Goal: Information Seeking & Learning: Understand process/instructions

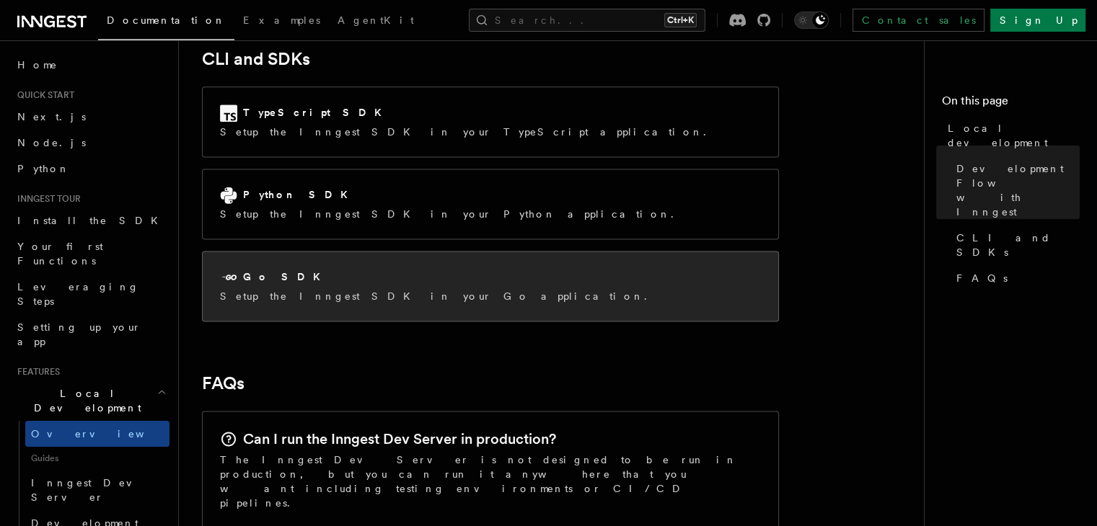
scroll to position [1947, 0]
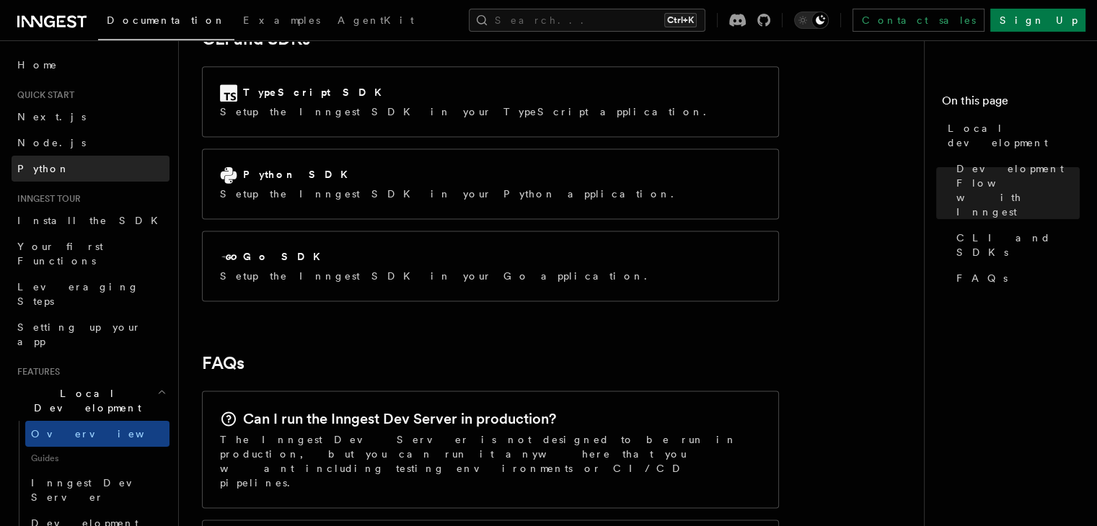
click at [73, 165] on link "Python" at bounding box center [91, 169] width 158 height 26
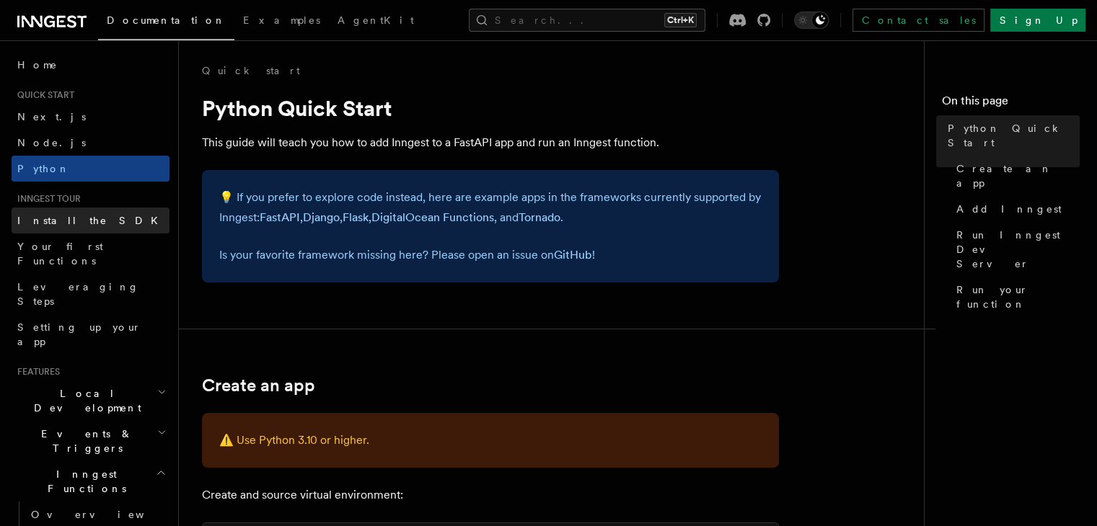
click at [90, 224] on link "Install the SDK" at bounding box center [91, 221] width 158 height 26
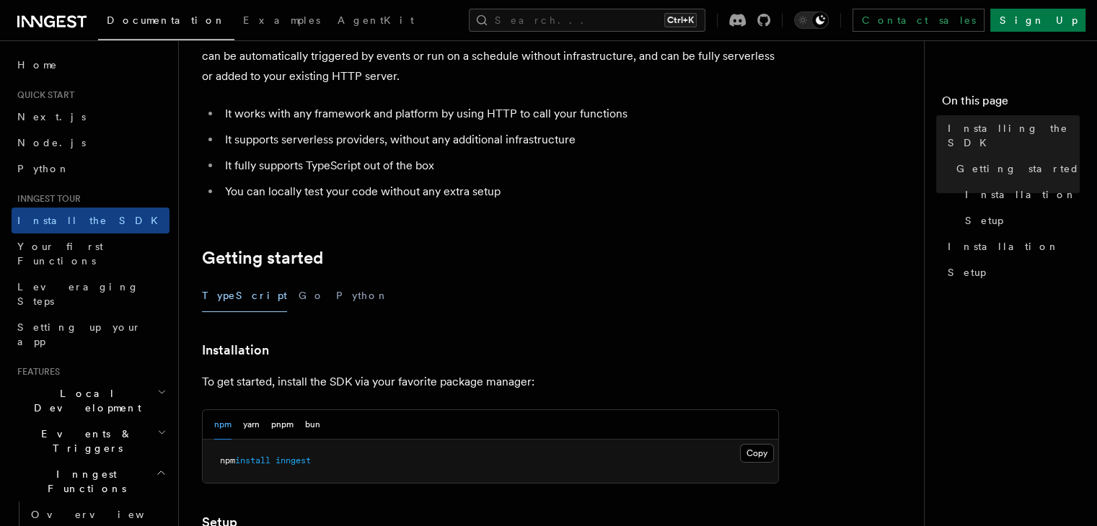
scroll to position [144, 0]
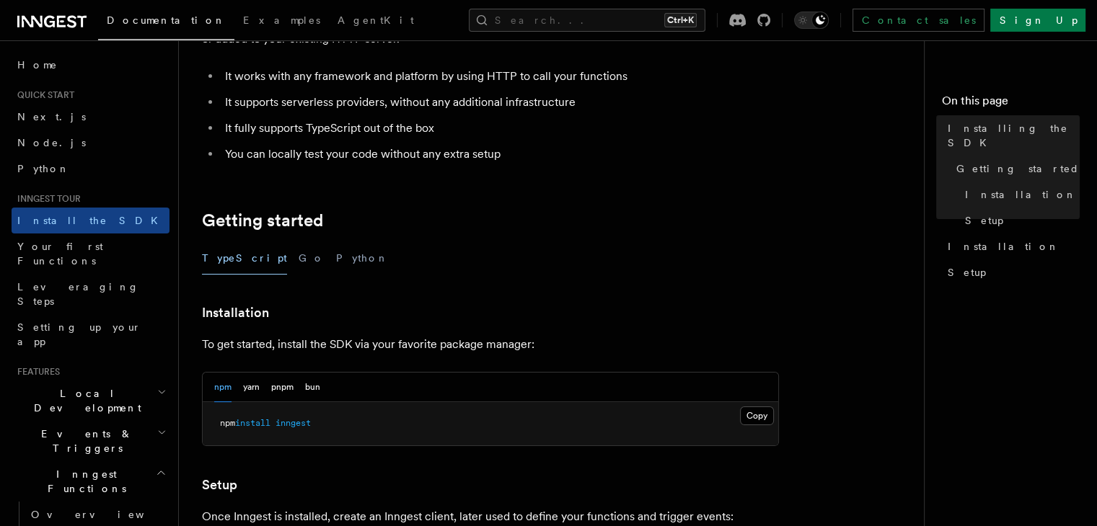
click at [277, 266] on div "TypeScript Go Python" at bounding box center [490, 258] width 577 height 32
click at [336, 266] on button "Python" at bounding box center [362, 258] width 53 height 32
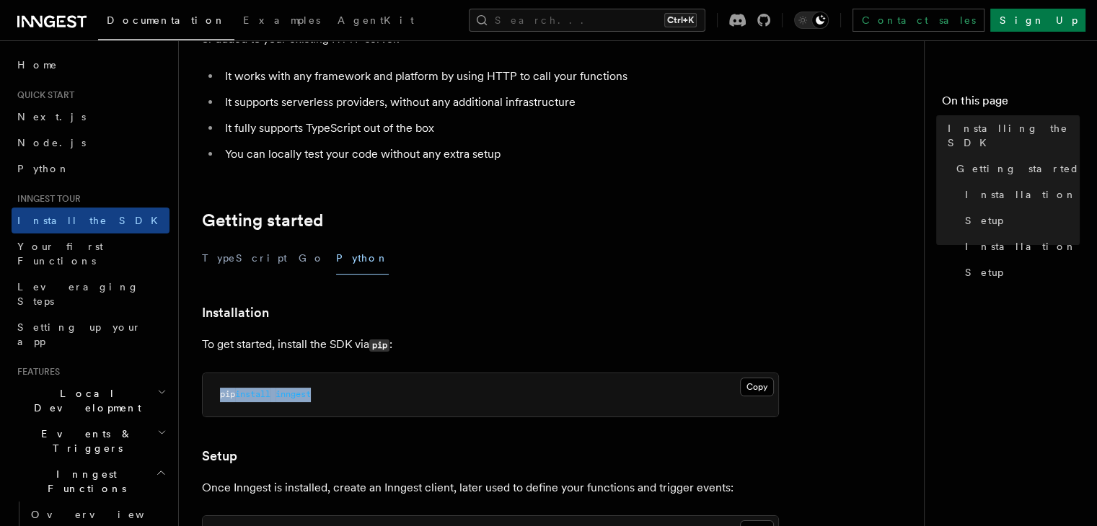
drag, startPoint x: 329, startPoint y: 396, endPoint x: 205, endPoint y: 396, distance: 124.7
click at [205, 396] on pre "pip install inngest" at bounding box center [490, 394] width 575 height 43
click at [446, 298] on article "Inngest tour Installing the SDK The Inngest SDK allows you to write reliable, d…" at bounding box center [557, 493] width 710 height 1149
click at [298, 263] on button "Go" at bounding box center [311, 258] width 26 height 32
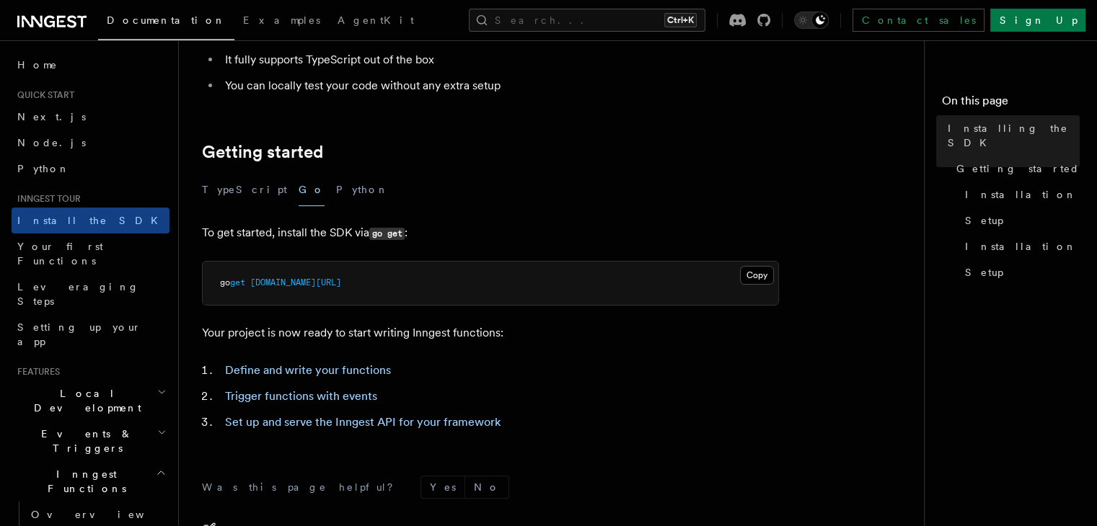
scroll to position [216, 0]
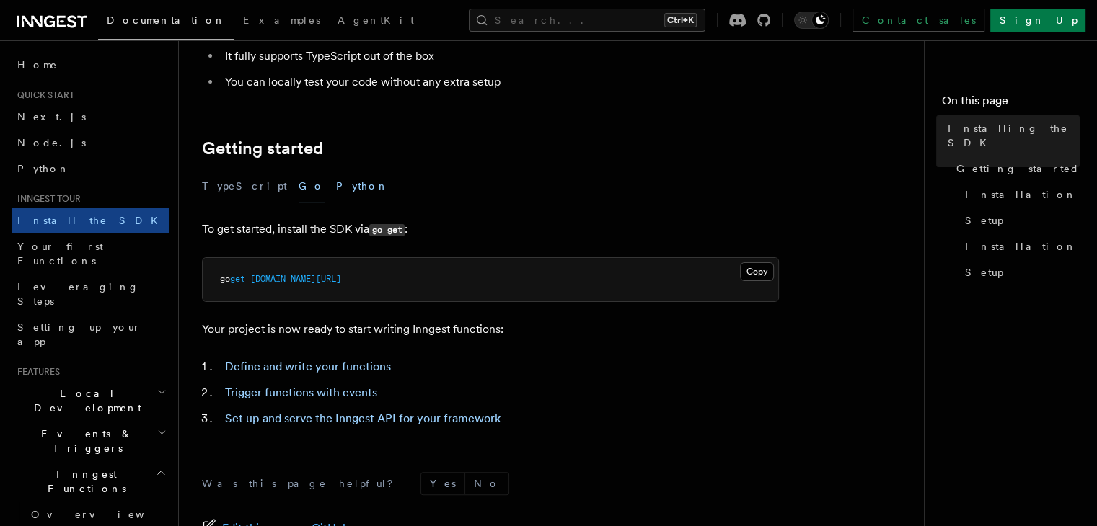
click at [336, 185] on button "Python" at bounding box center [362, 186] width 53 height 32
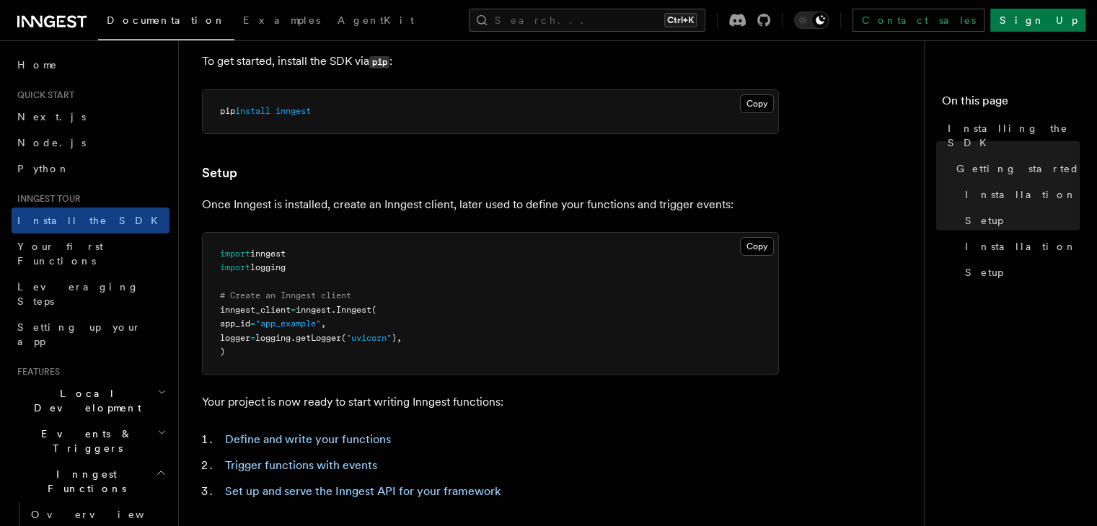
scroll to position [433, 0]
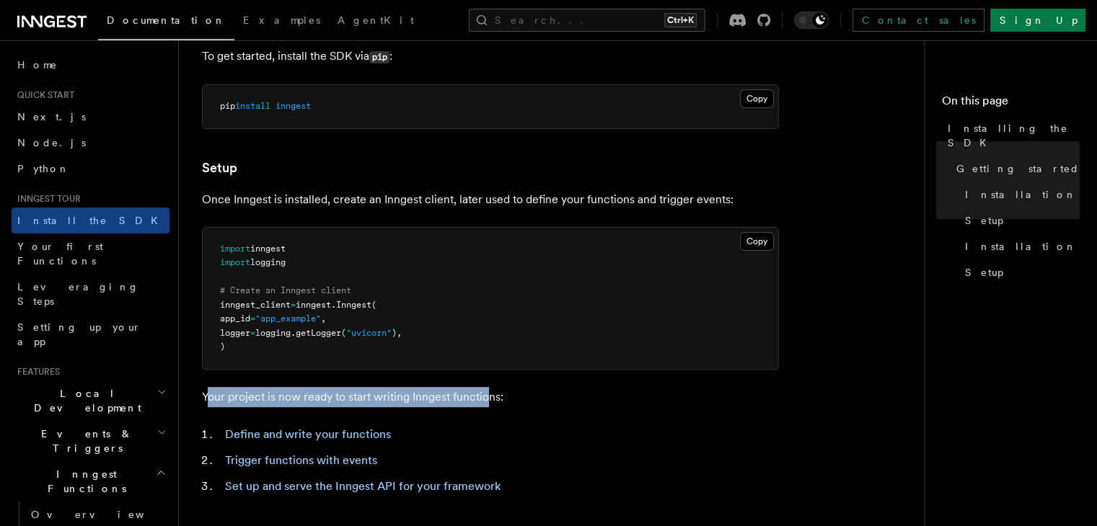
drag, startPoint x: 210, startPoint y: 400, endPoint x: 513, endPoint y: 405, distance: 303.6
click at [505, 404] on p "Your project is now ready to start writing Inngest functions:" at bounding box center [490, 397] width 577 height 20
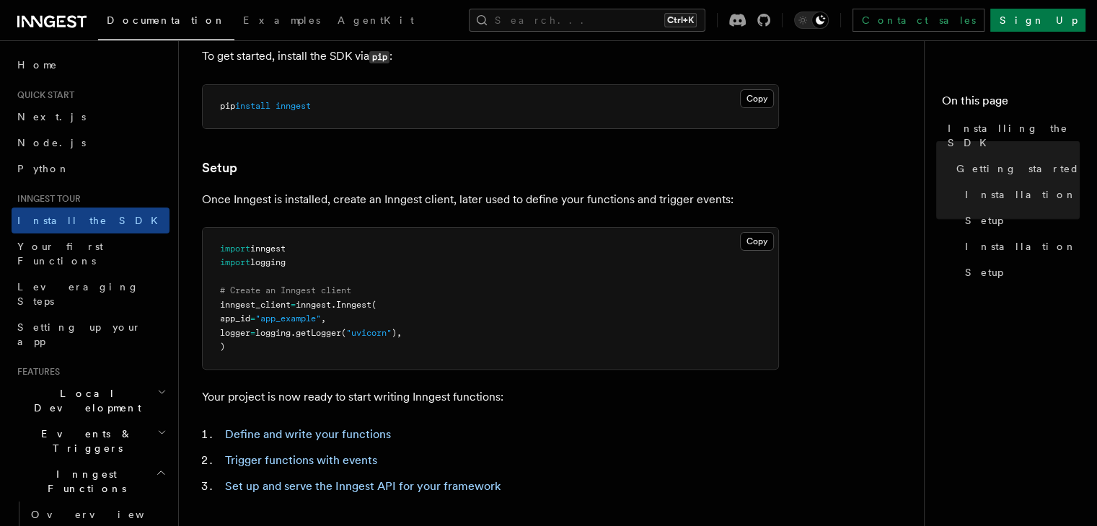
click at [574, 412] on article "Inngest tour Installing the SDK The Inngest SDK allows you to write reliable, d…" at bounding box center [557, 205] width 710 height 1149
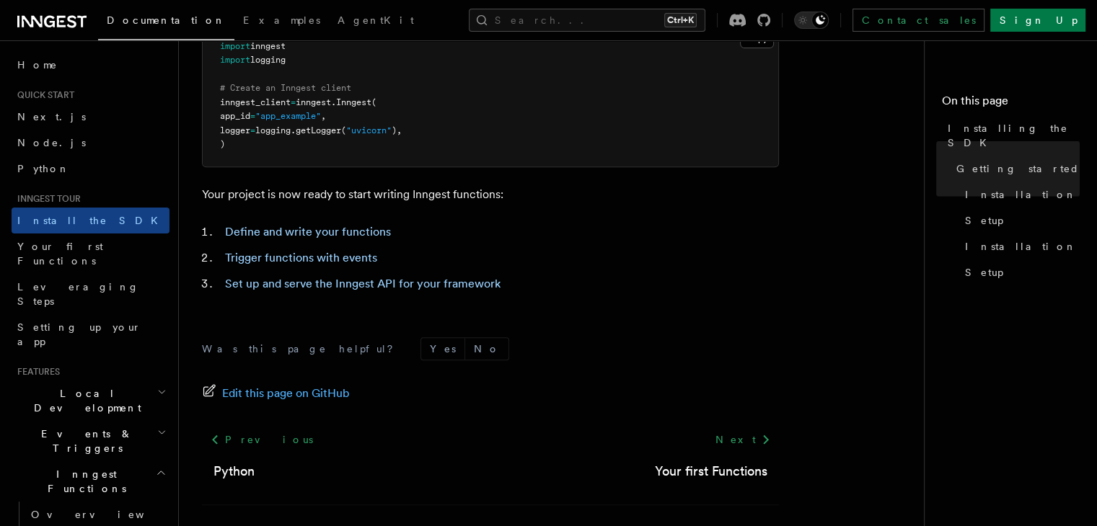
scroll to position [649, 0]
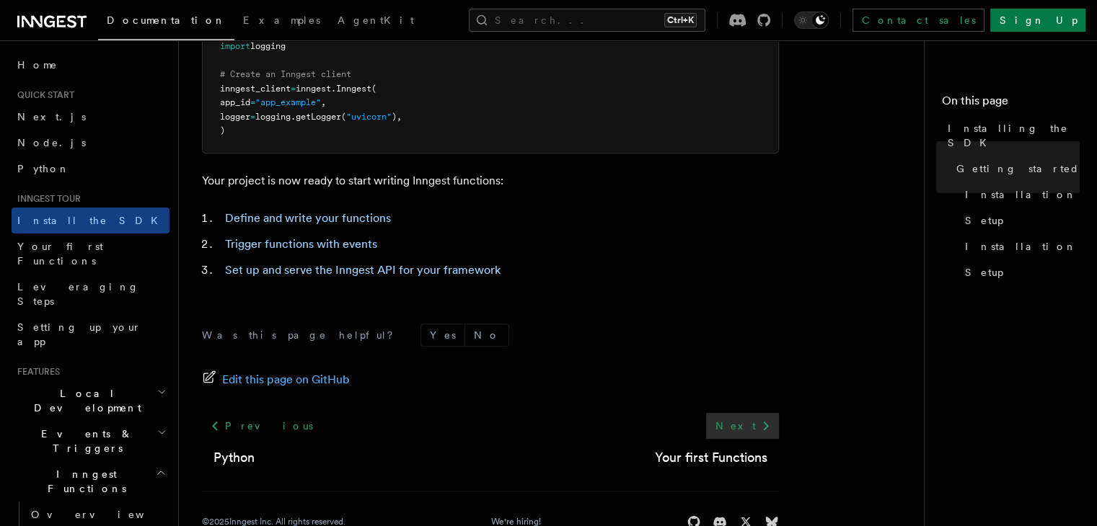
click at [759, 417] on icon at bounding box center [765, 425] width 17 height 17
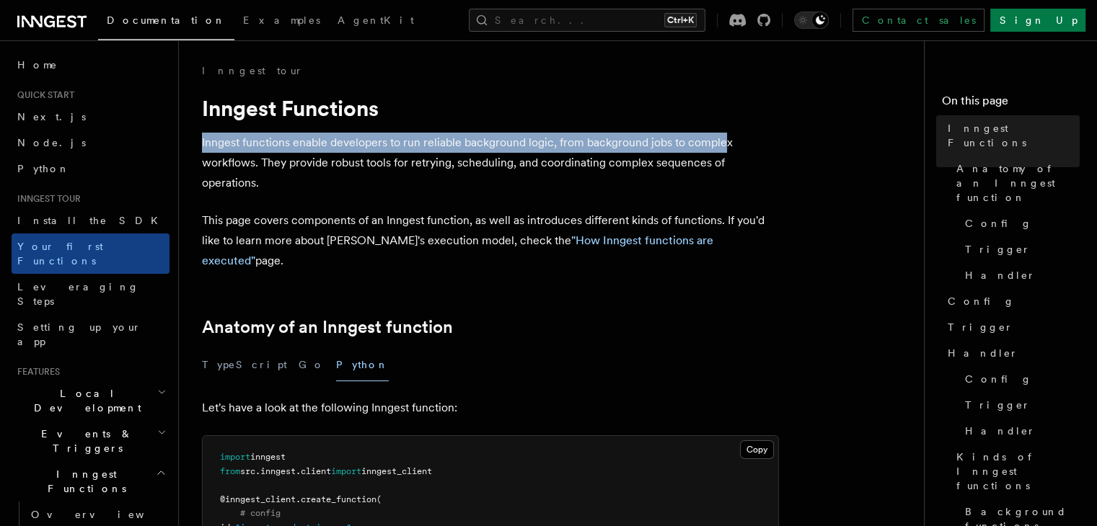
drag, startPoint x: 183, startPoint y: 149, endPoint x: 721, endPoint y: 139, distance: 537.9
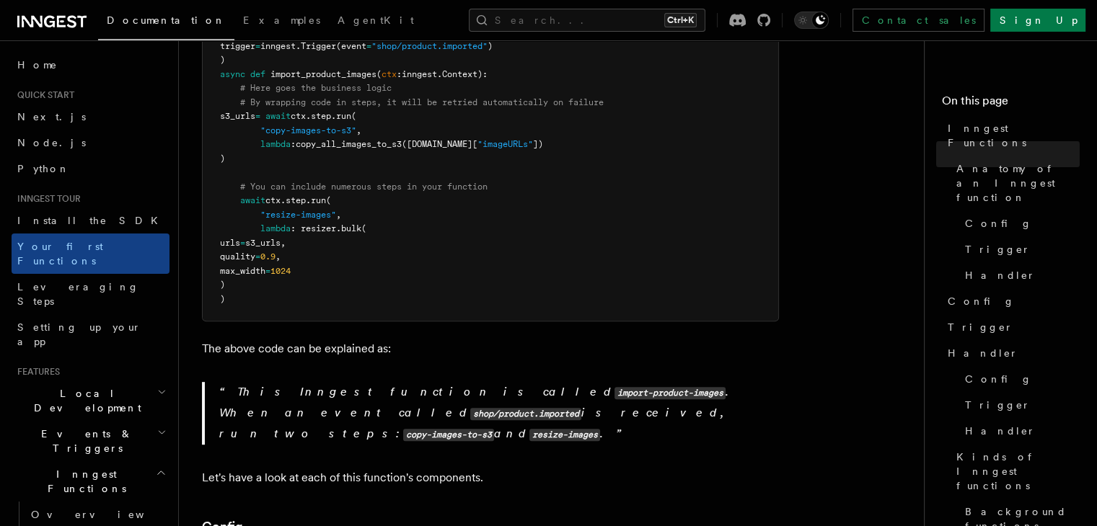
scroll to position [577, 0]
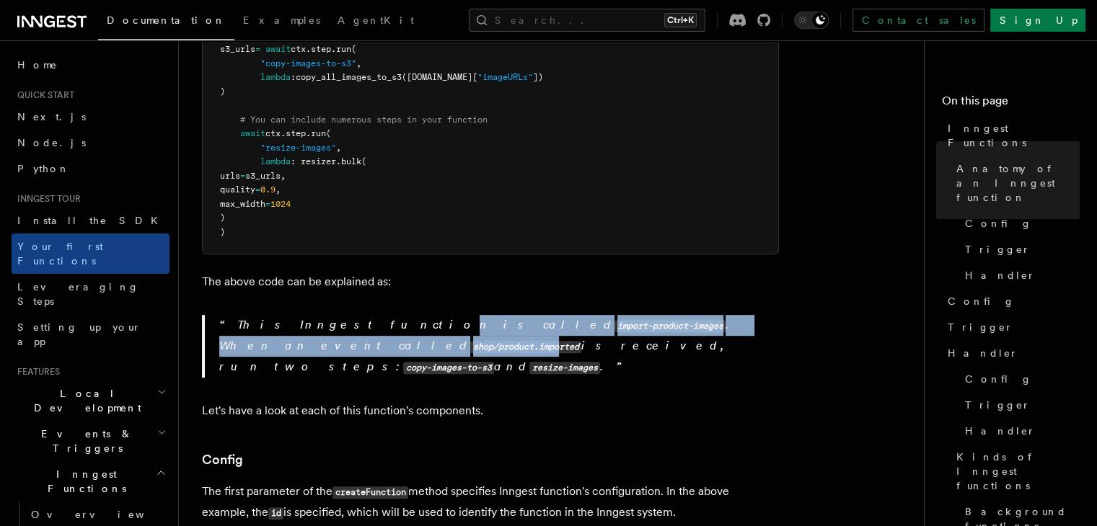
drag, startPoint x: 324, startPoint y: 309, endPoint x: 701, endPoint y: 304, distance: 377.8
click at [701, 315] on p "This Inngest function is called import-product-images . When an event called sh…" at bounding box center [498, 346] width 559 height 63
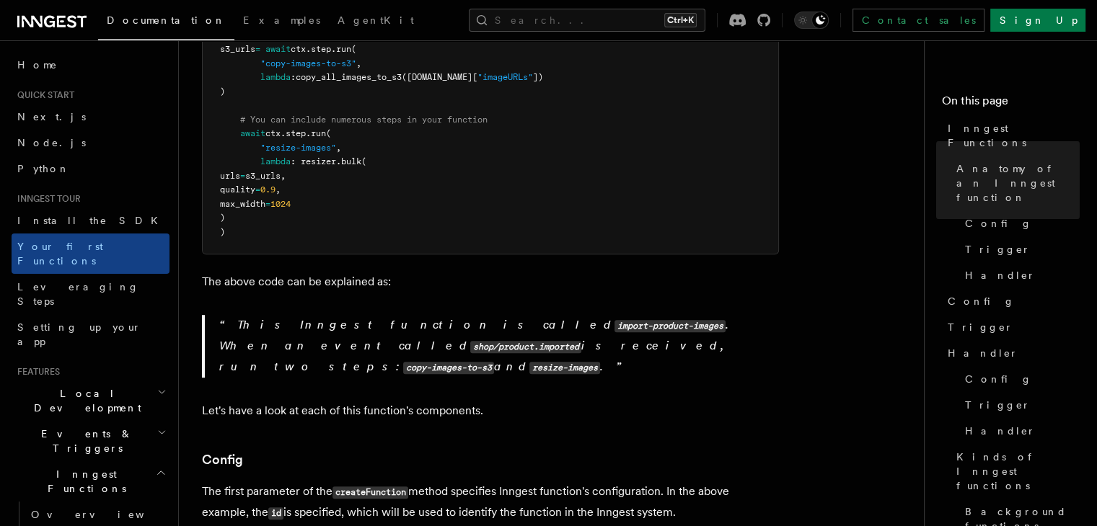
click at [709, 327] on p "This Inngest function is called import-product-images . When an event called sh…" at bounding box center [498, 346] width 559 height 63
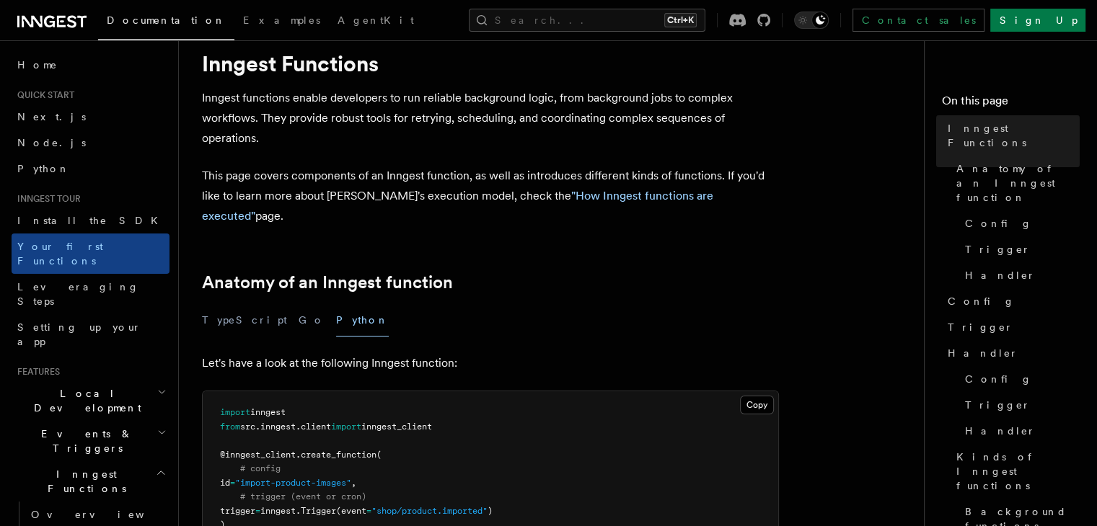
scroll to position [221, 0]
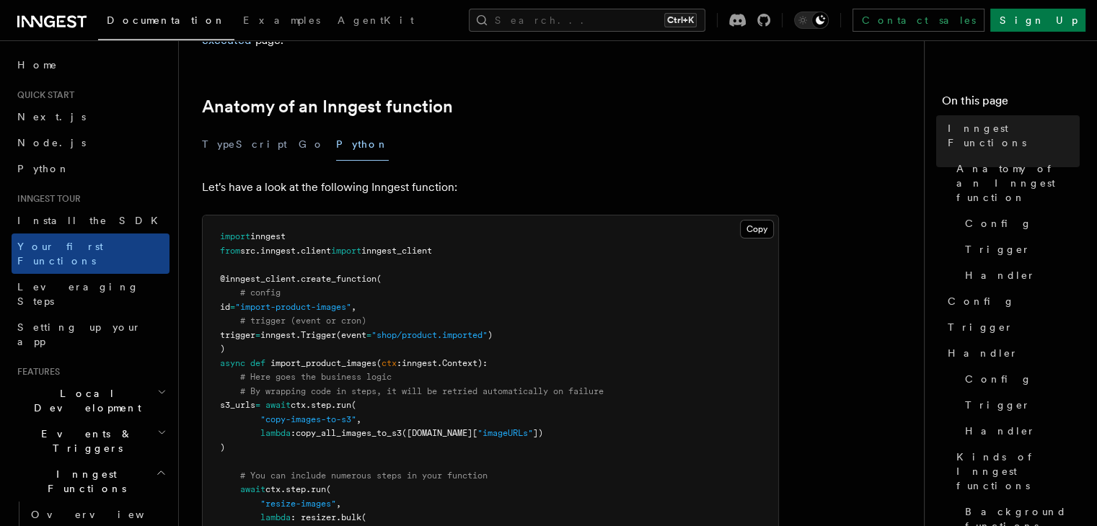
click at [156, 467] on icon "button" at bounding box center [161, 473] width 11 height 12
click at [97, 386] on span "Local Development" at bounding box center [85, 400] width 146 height 29
click at [72, 428] on span "Overview" at bounding box center [105, 434] width 149 height 12
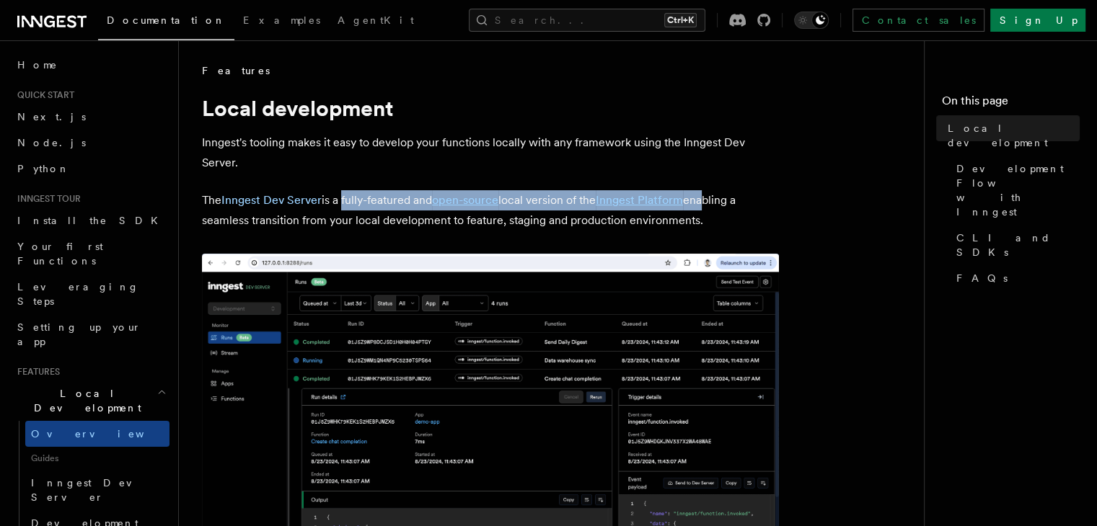
drag, startPoint x: 340, startPoint y: 200, endPoint x: 815, endPoint y: 168, distance: 476.2
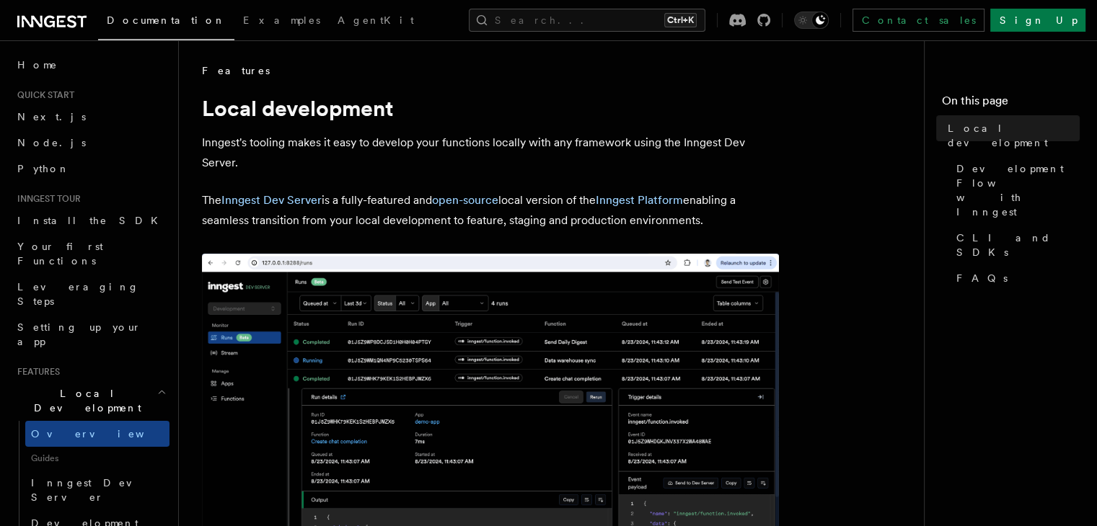
click at [924, 165] on nav "On this page Local development Development Flow with Inngest CLI and SDKs FAQs" at bounding box center [1010, 283] width 173 height 486
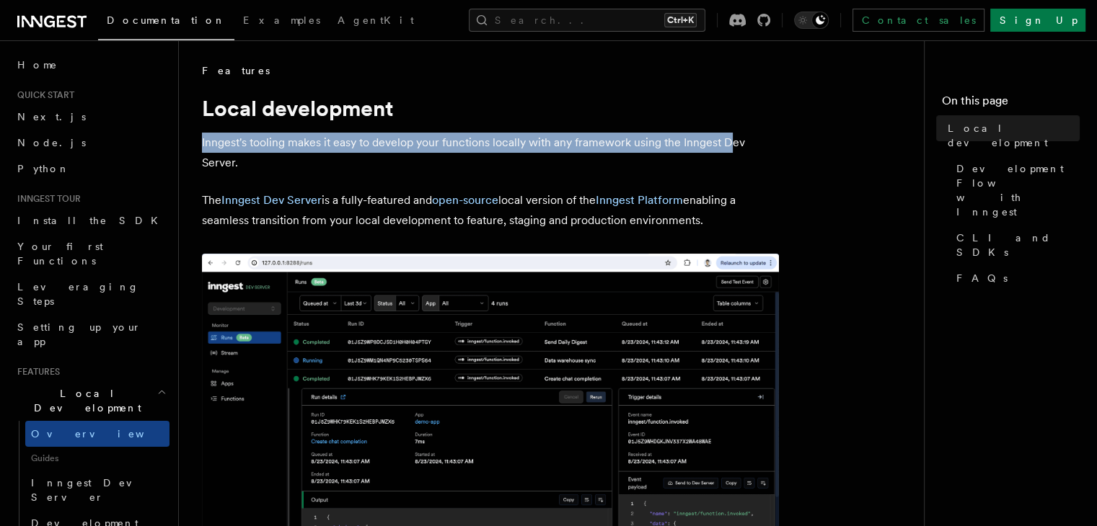
drag, startPoint x: 192, startPoint y: 140, endPoint x: 731, endPoint y: 143, distance: 538.6
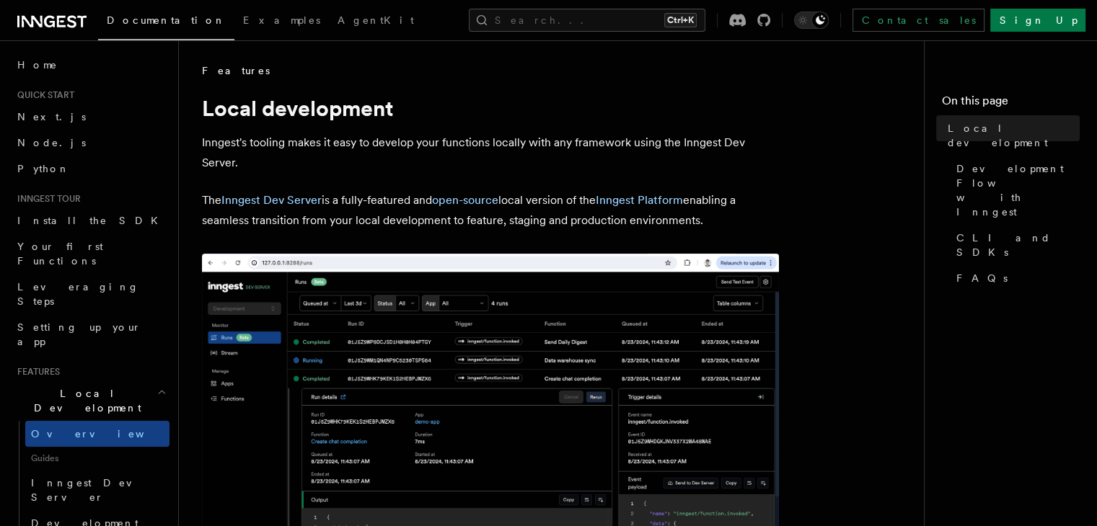
click at [750, 171] on p "Inngest's tooling makes it easy to develop your functions locally with any fram…" at bounding box center [490, 153] width 577 height 40
drag, startPoint x: 332, startPoint y: 197, endPoint x: 407, endPoint y: 197, distance: 75.0
click at [407, 197] on p "The Inngest Dev Server is a fully-featured and open-source local version of the…" at bounding box center [490, 210] width 577 height 40
drag, startPoint x: 303, startPoint y: 227, endPoint x: 521, endPoint y: 220, distance: 217.9
click at [500, 221] on p "The Inngest Dev Server is a fully-featured and open-source local version of the…" at bounding box center [490, 210] width 577 height 40
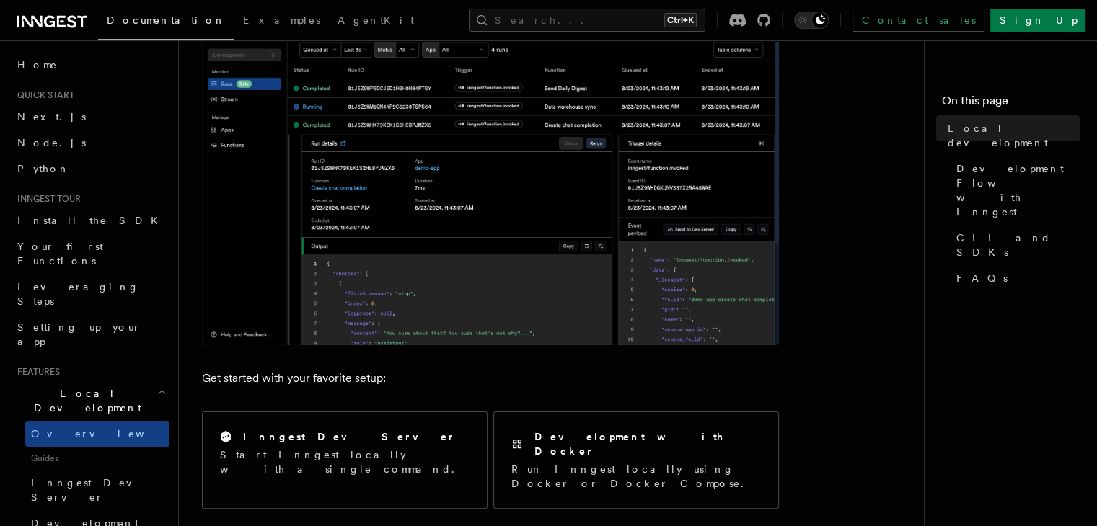
scroll to position [577, 0]
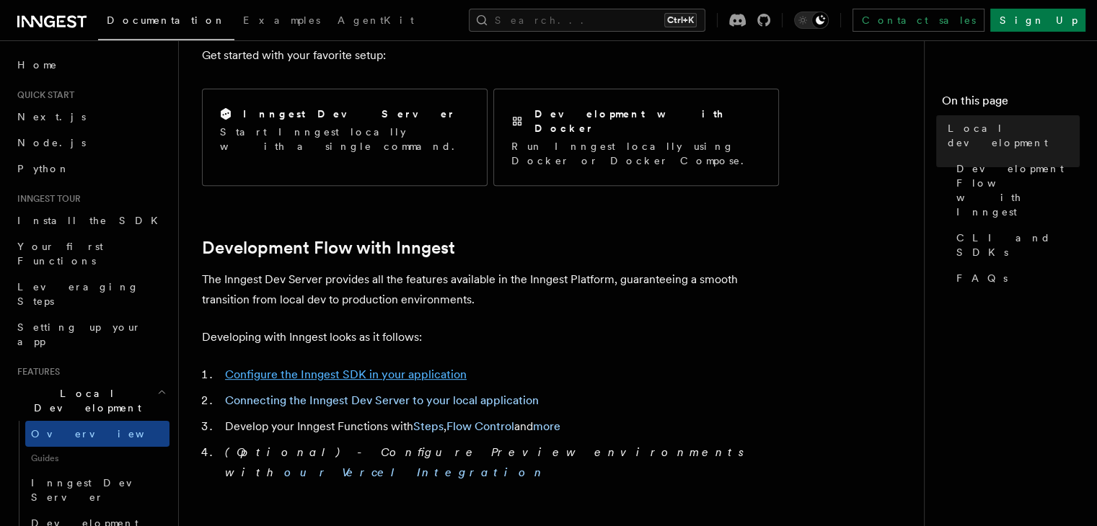
click at [308, 368] on link "Configure the Inngest SDK in your application" at bounding box center [346, 375] width 242 height 14
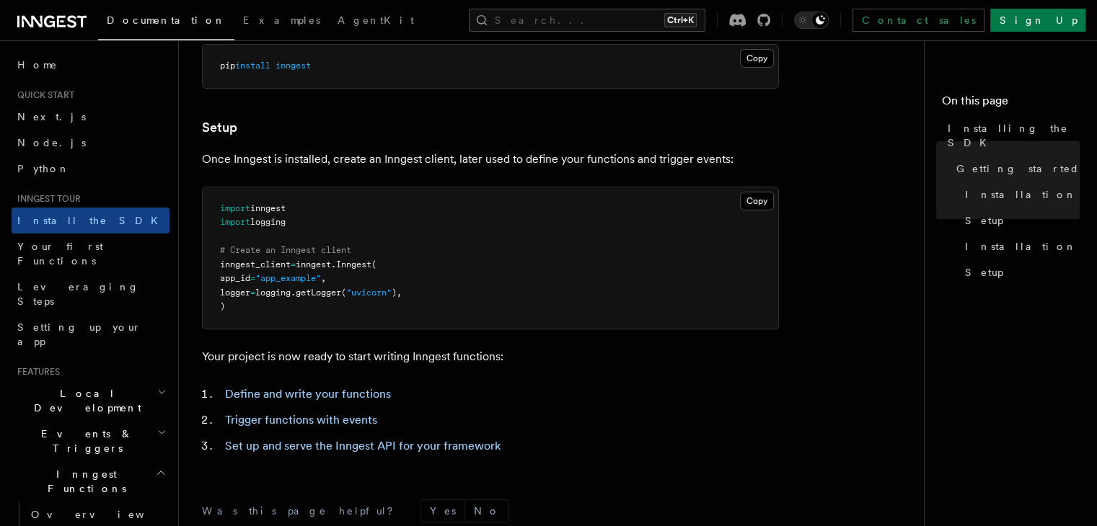
scroll to position [649, 0]
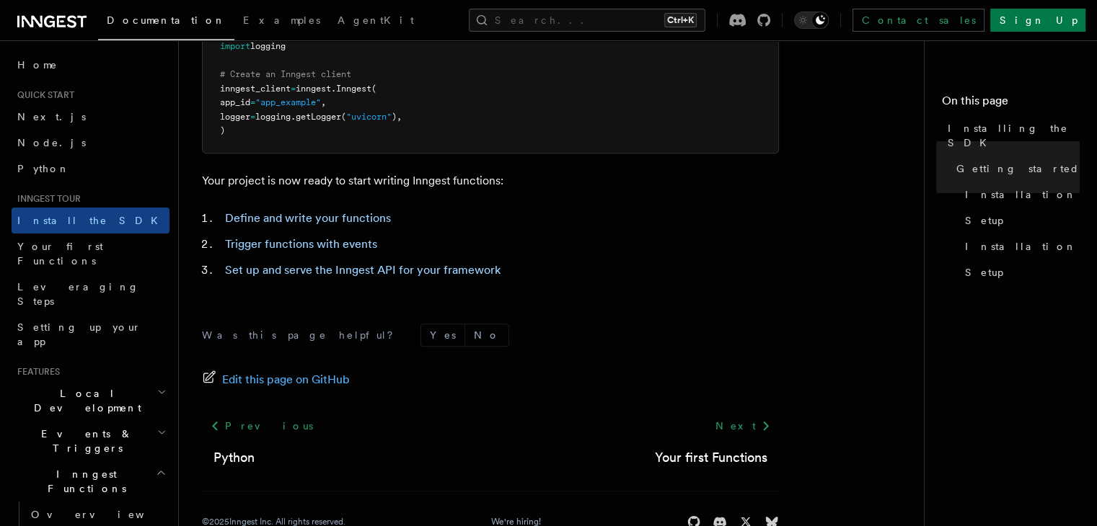
scroll to position [577, 0]
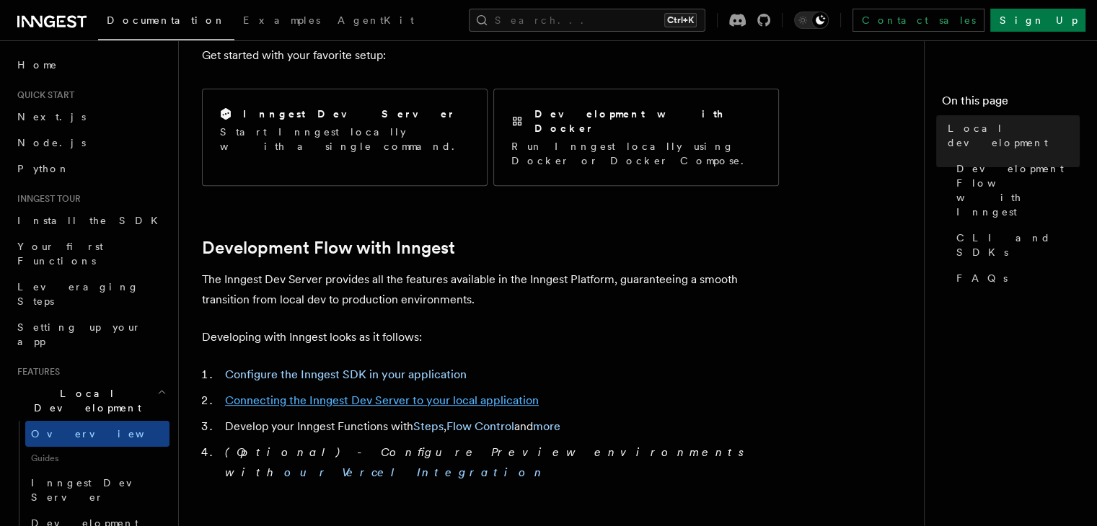
click at [377, 394] on link "Connecting the Inngest Dev Server to your local application" at bounding box center [382, 401] width 314 height 14
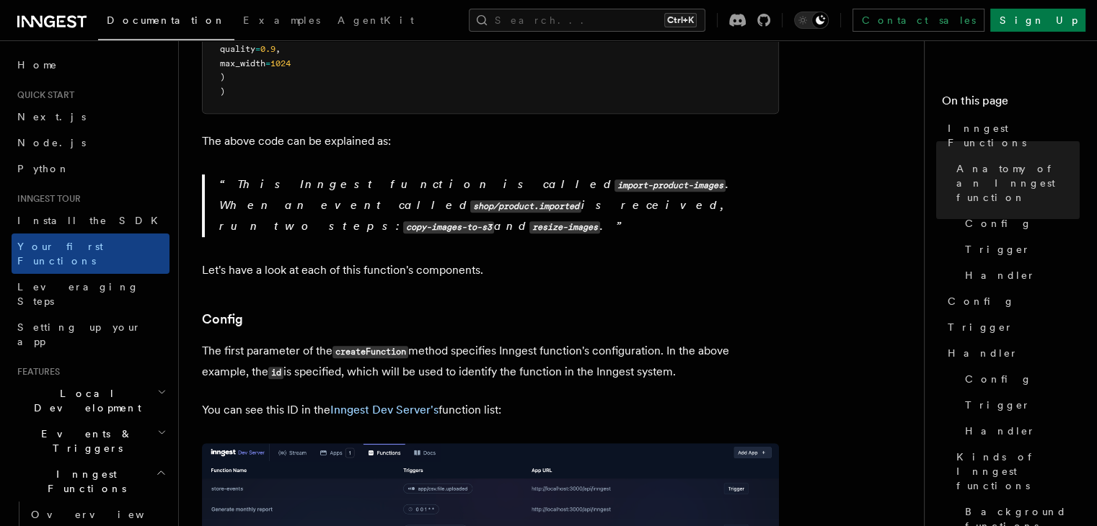
scroll to position [721, 0]
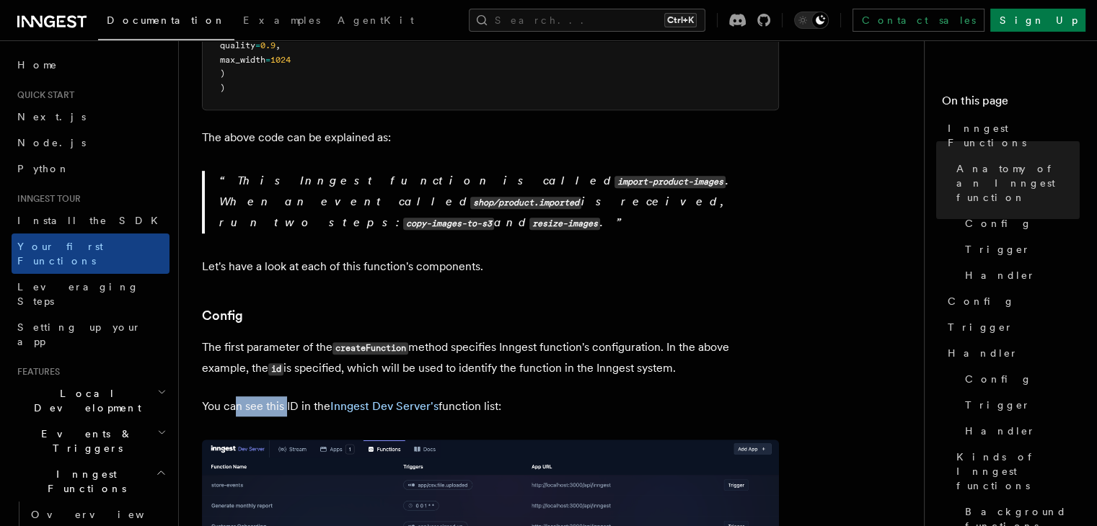
drag, startPoint x: 239, startPoint y: 373, endPoint x: 288, endPoint y: 372, distance: 49.0
click at [288, 397] on p "You can see this ID in the Inngest Dev Server's function list:" at bounding box center [490, 407] width 577 height 20
click at [381, 337] on p "The first parameter of the createFunction method specifies Inngest function's c…" at bounding box center [490, 358] width 577 height 42
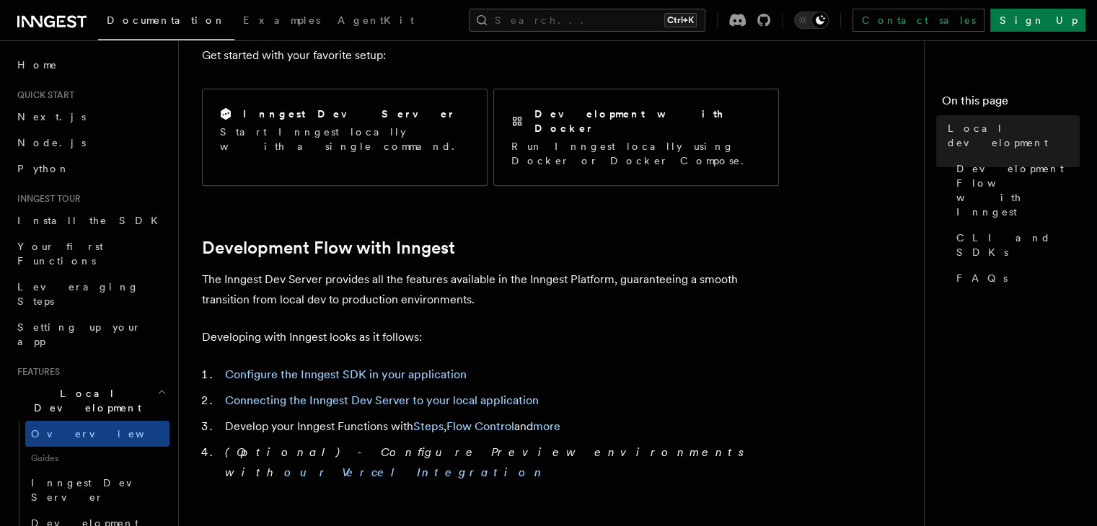
scroll to position [360, 0]
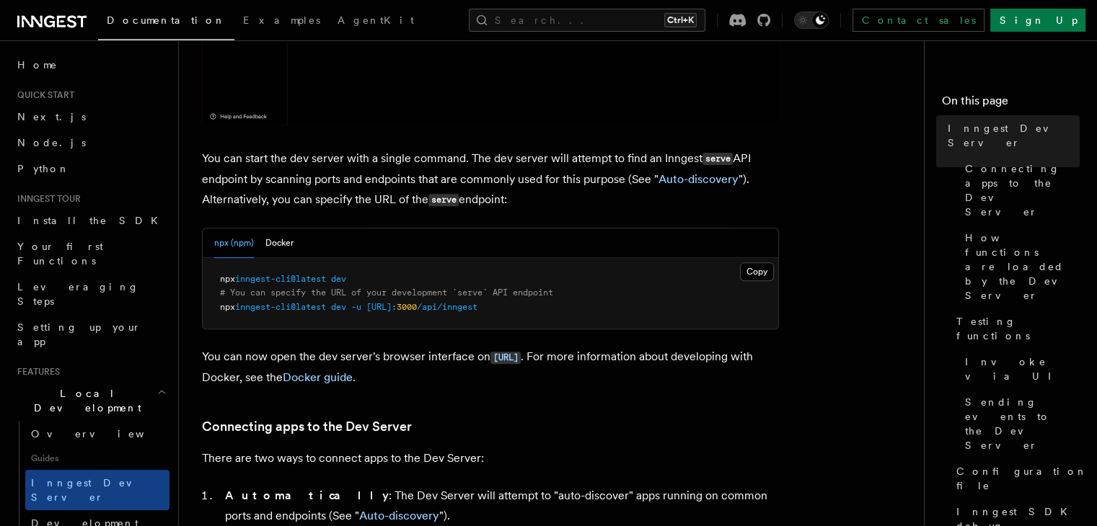
scroll to position [478, 0]
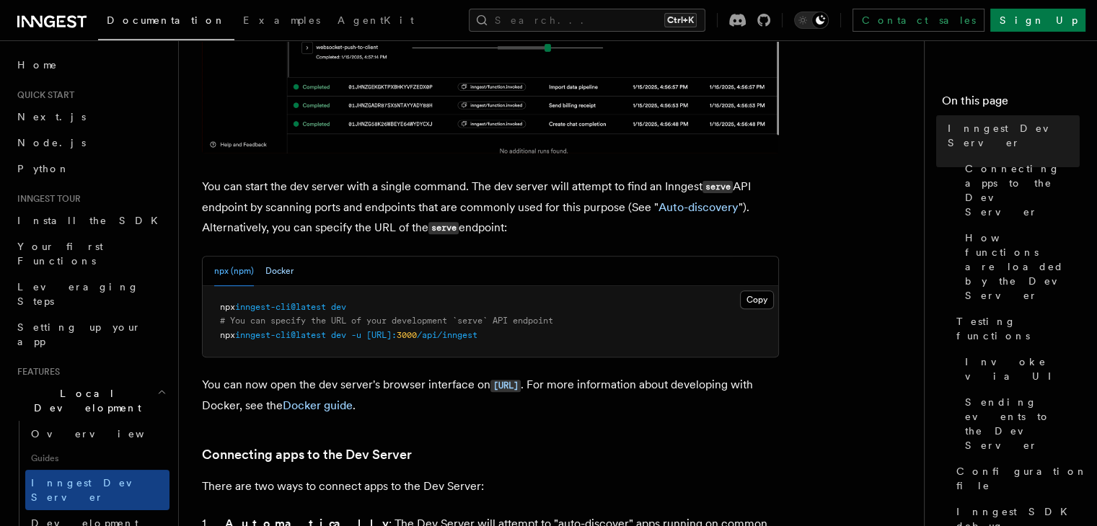
click at [281, 278] on button "Docker" at bounding box center [279, 272] width 28 height 30
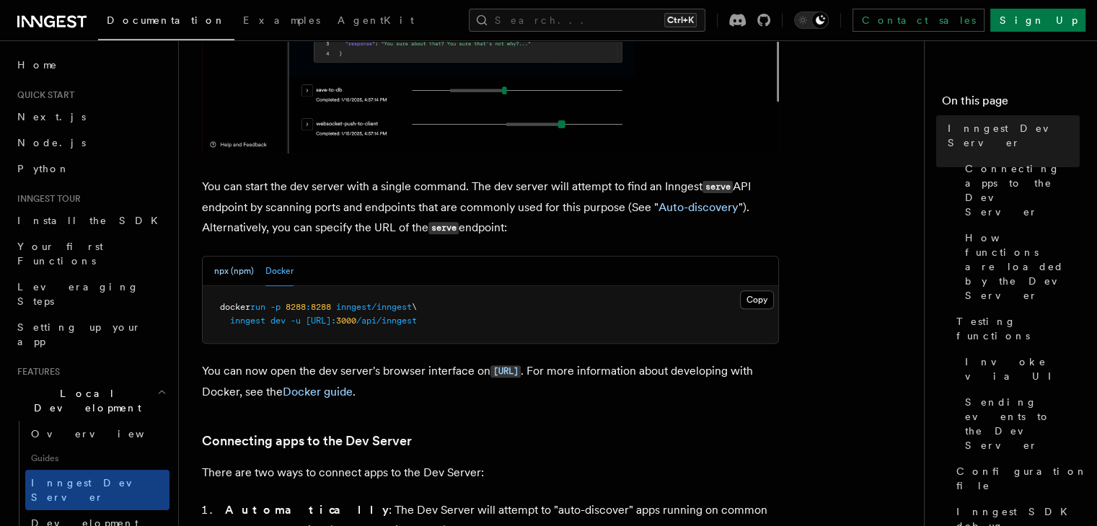
click at [218, 265] on button "npx (npm)" at bounding box center [234, 272] width 40 height 30
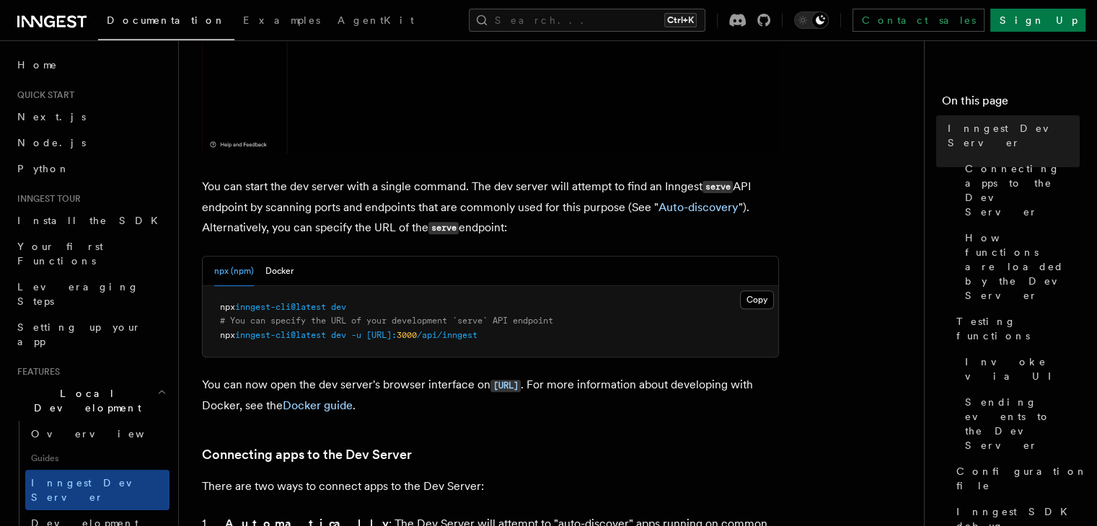
click at [301, 274] on div "npx (npm) Docker" at bounding box center [490, 272] width 575 height 30
click at [288, 272] on button "Docker" at bounding box center [279, 272] width 28 height 30
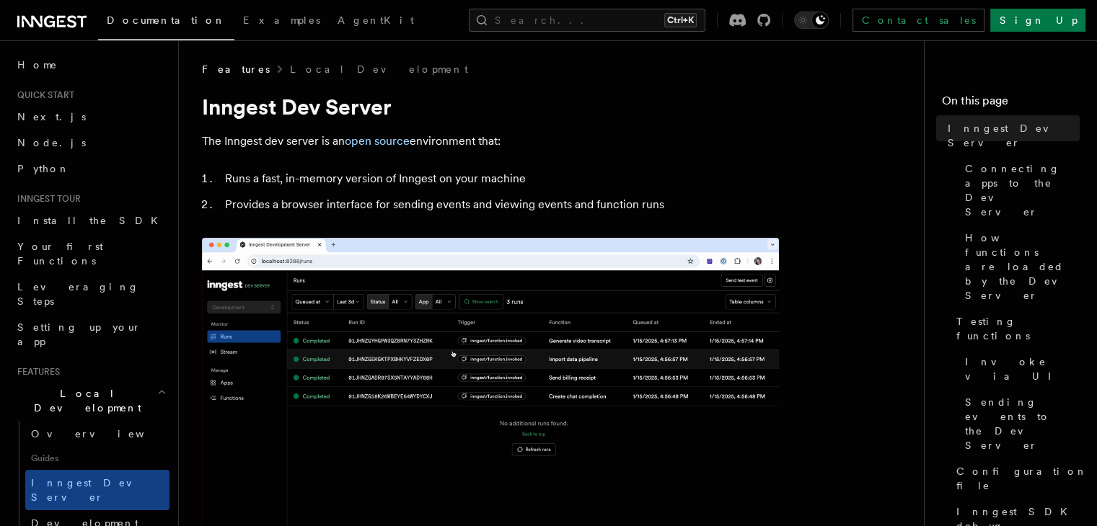
scroll to position [0, 0]
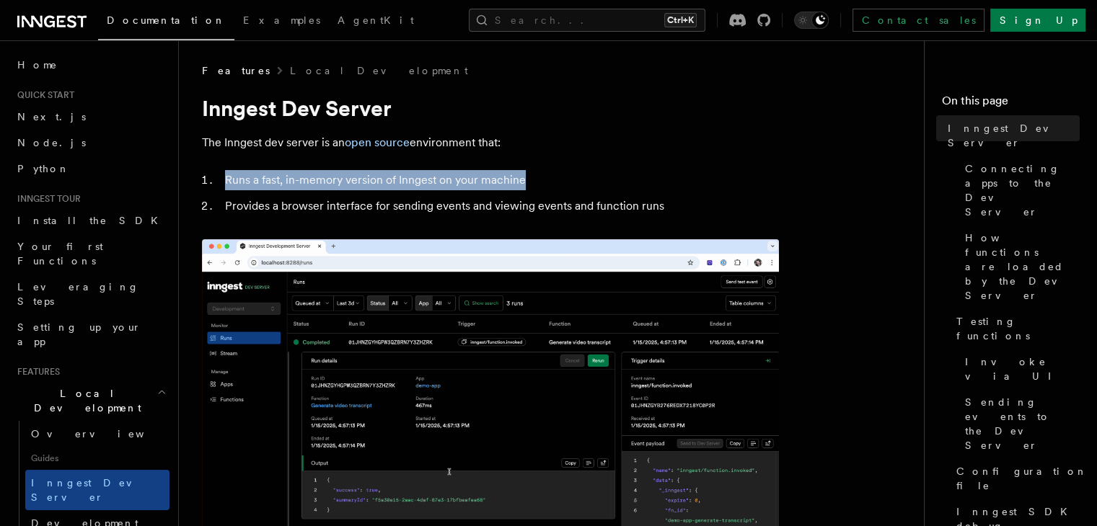
drag, startPoint x: 225, startPoint y: 177, endPoint x: 554, endPoint y: 180, distance: 329.5
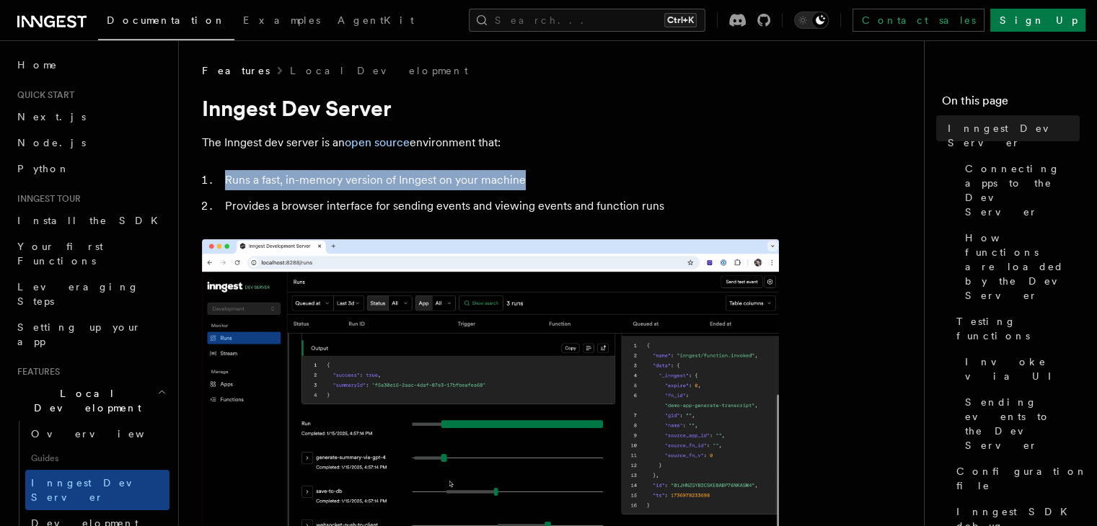
click at [554, 180] on li "Runs a fast, in-memory version of Inngest on your machine" at bounding box center [500, 180] width 558 height 20
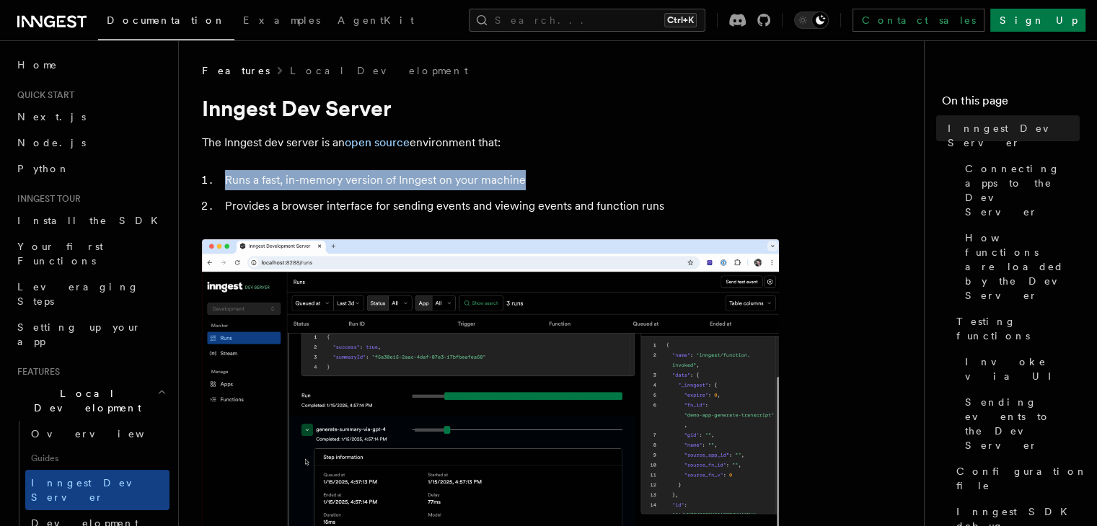
click at [598, 177] on li "Runs a fast, in-memory version of Inngest on your machine" at bounding box center [500, 180] width 558 height 20
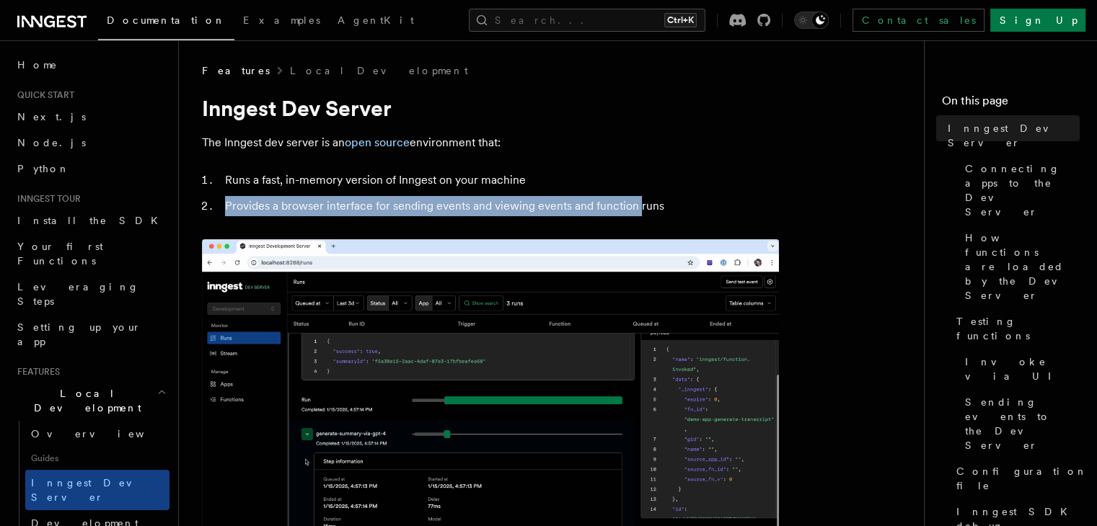
drag, startPoint x: 225, startPoint y: 211, endPoint x: 660, endPoint y: 208, distance: 435.5
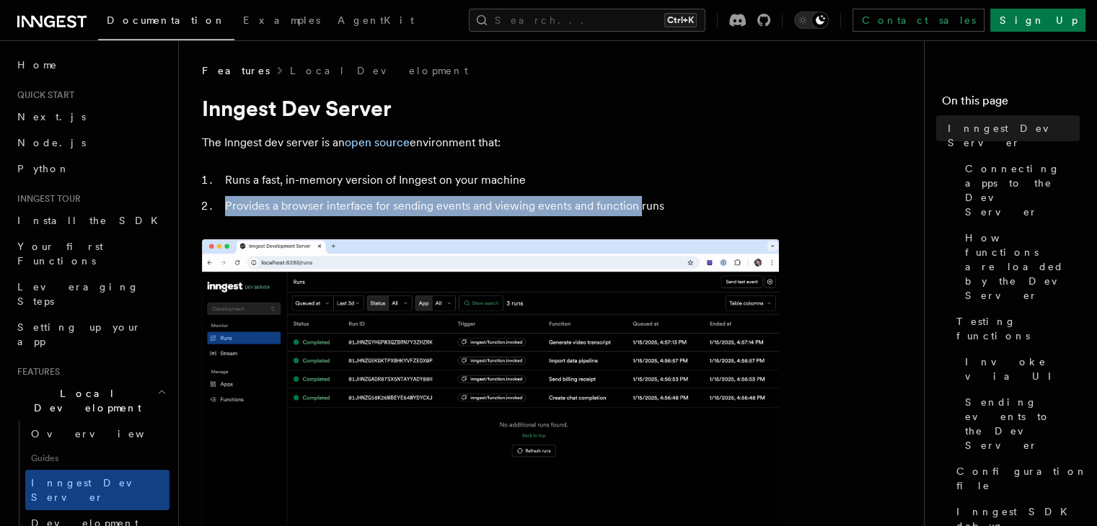
click at [660, 208] on li "Provides a browser interface for sending events and viewing events and function…" at bounding box center [500, 206] width 558 height 20
click at [695, 205] on li "Provides a browser interface for sending events and viewing events and function…" at bounding box center [500, 206] width 558 height 20
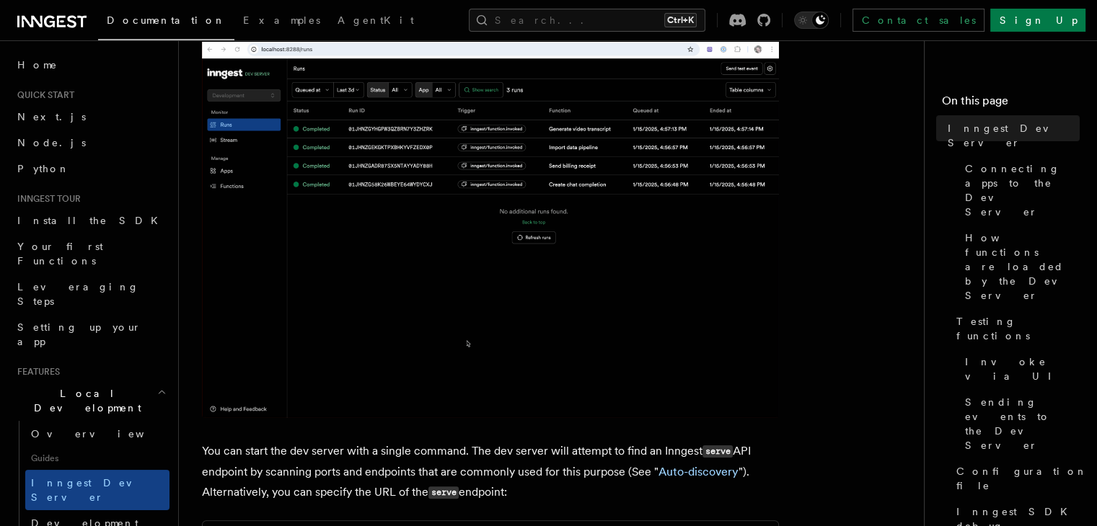
scroll to position [216, 0]
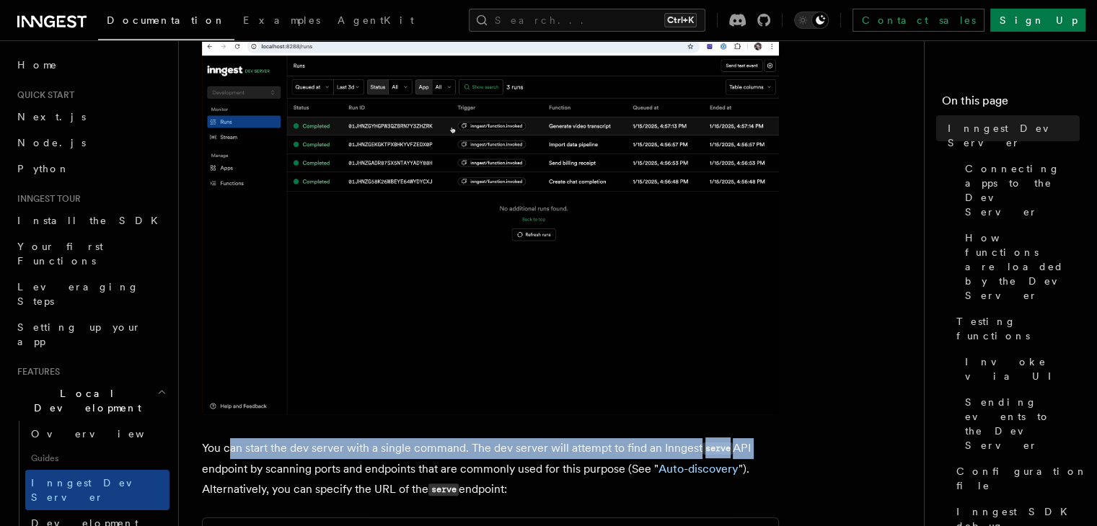
drag, startPoint x: 260, startPoint y: 452, endPoint x: 764, endPoint y: 441, distance: 504.1
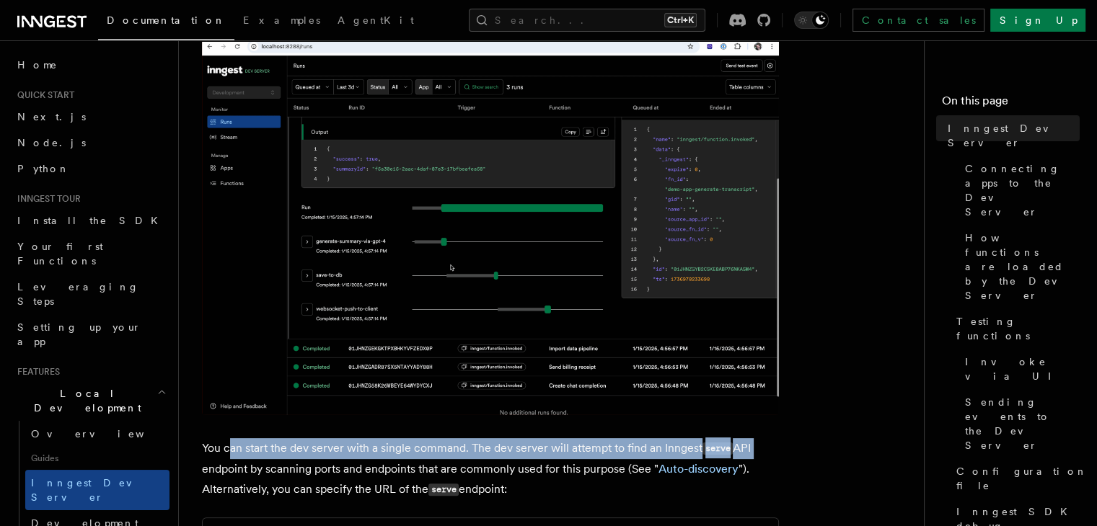
click at [764, 441] on p "You can start the dev server with a single command. The dev server will attempt…" at bounding box center [490, 469] width 577 height 62
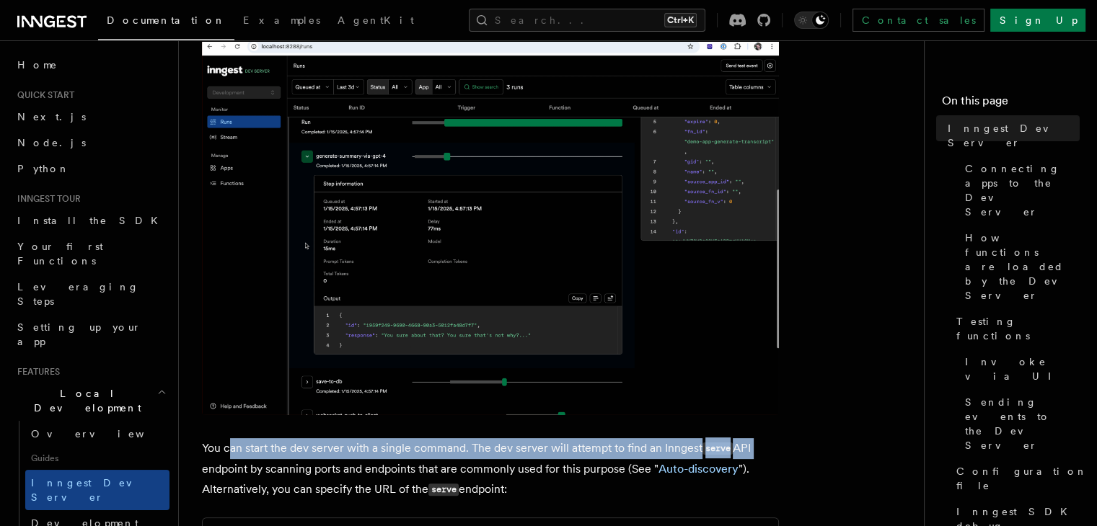
click at [764, 441] on p "You can start the dev server with a single command. The dev server will attempt…" at bounding box center [490, 469] width 577 height 62
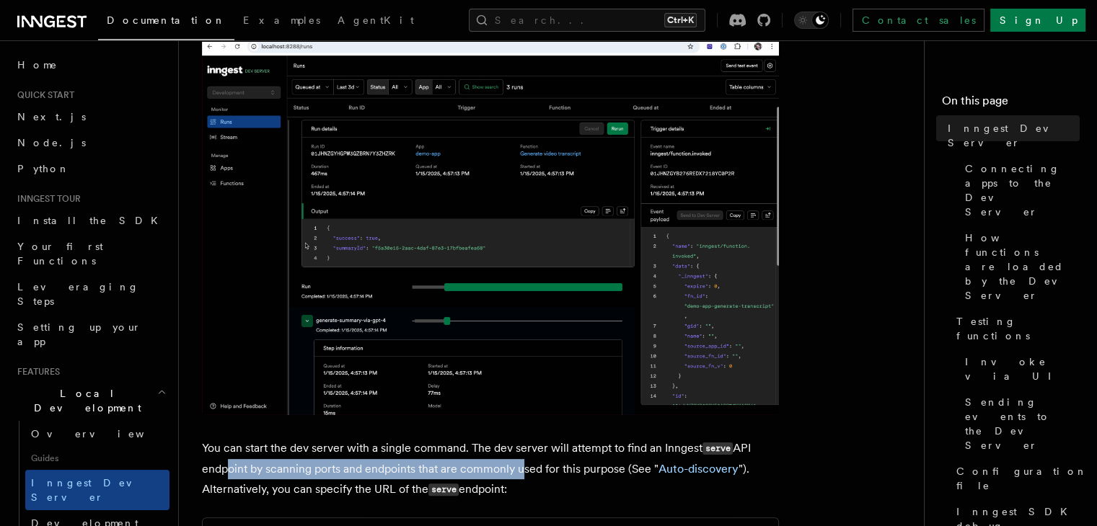
drag, startPoint x: 251, startPoint y: 472, endPoint x: 516, endPoint y: 464, distance: 265.4
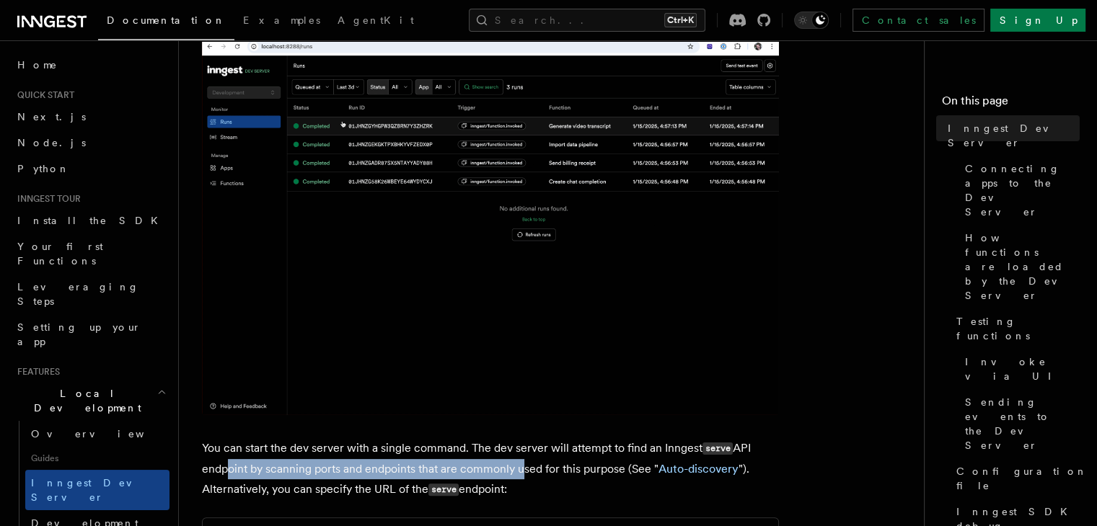
click at [516, 464] on p "You can start the dev server with a single command. The dev server will attempt…" at bounding box center [490, 469] width 577 height 62
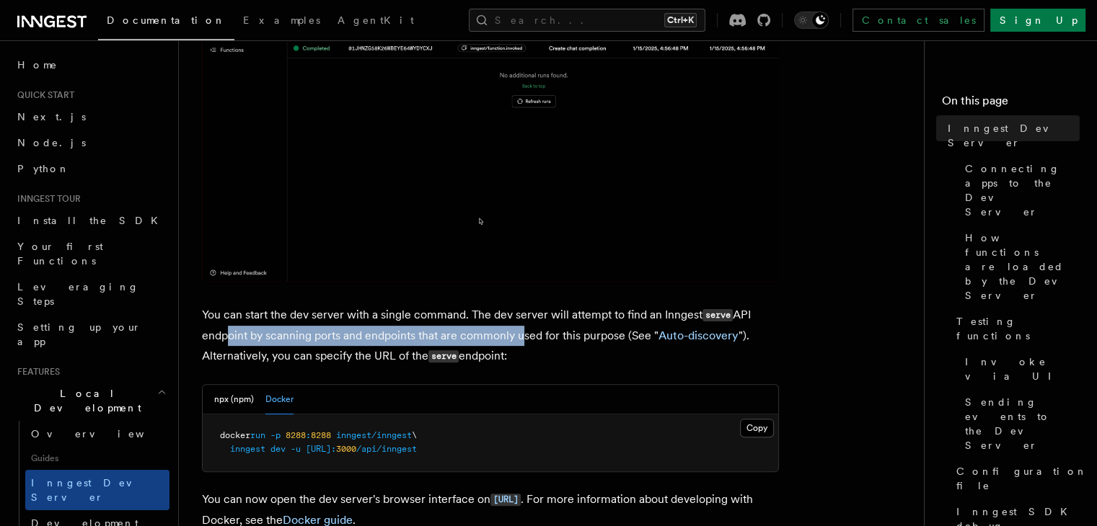
scroll to position [360, 0]
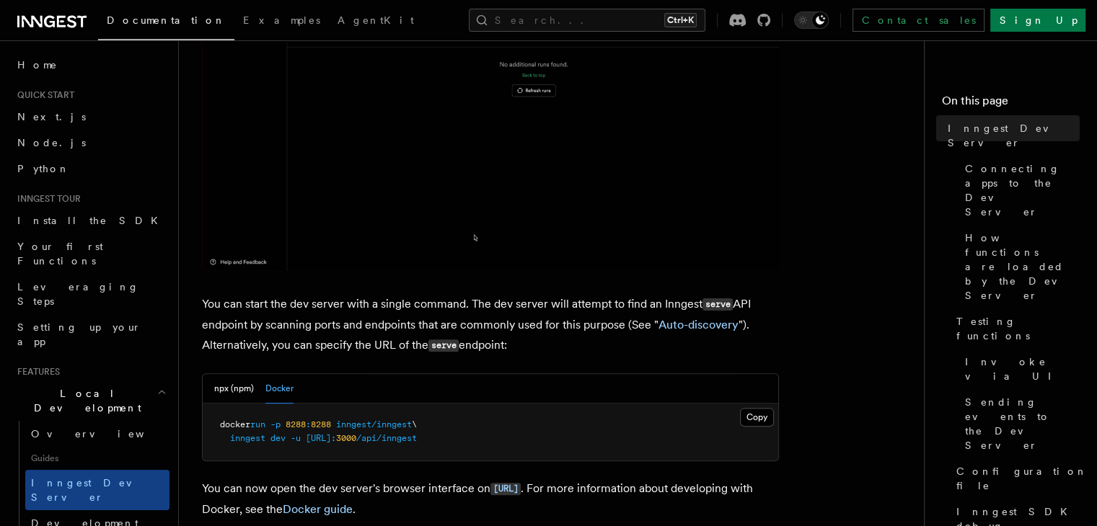
drag, startPoint x: 397, startPoint y: 348, endPoint x: 513, endPoint y: 356, distance: 116.3
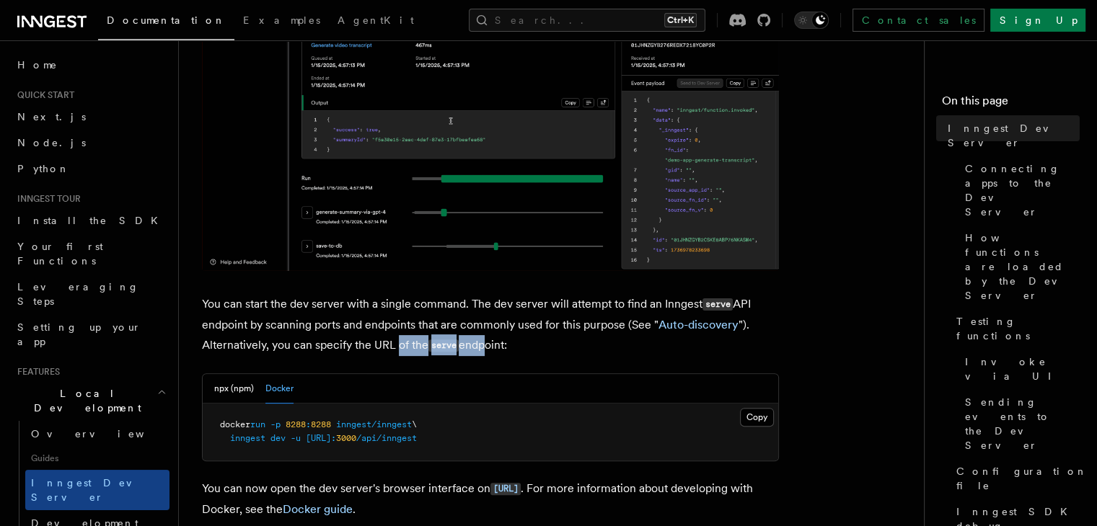
click at [482, 350] on p "You can start the dev server with a single command. The dev server will attempt…" at bounding box center [490, 325] width 577 height 62
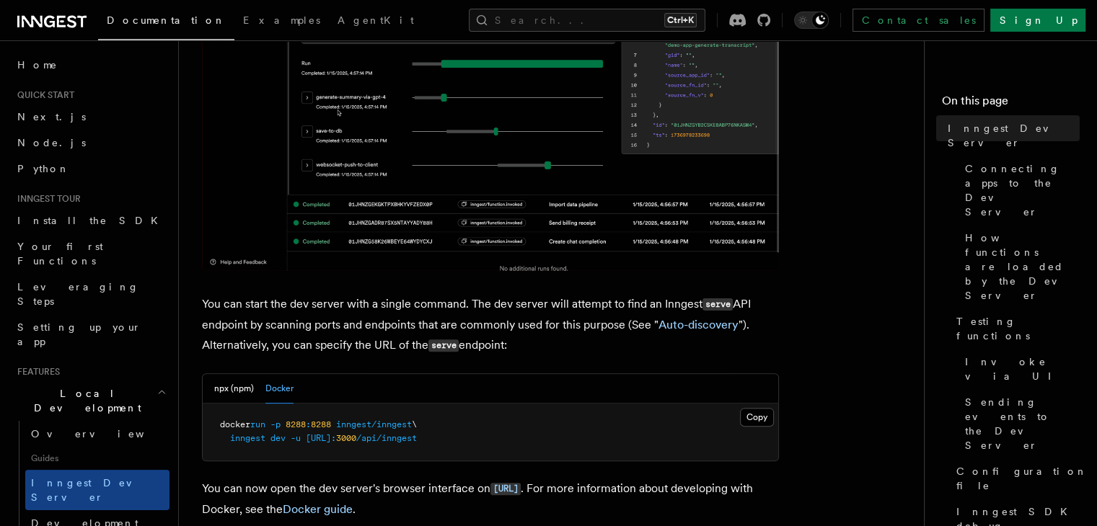
drag, startPoint x: 543, startPoint y: 357, endPoint x: 528, endPoint y: 365, distance: 16.5
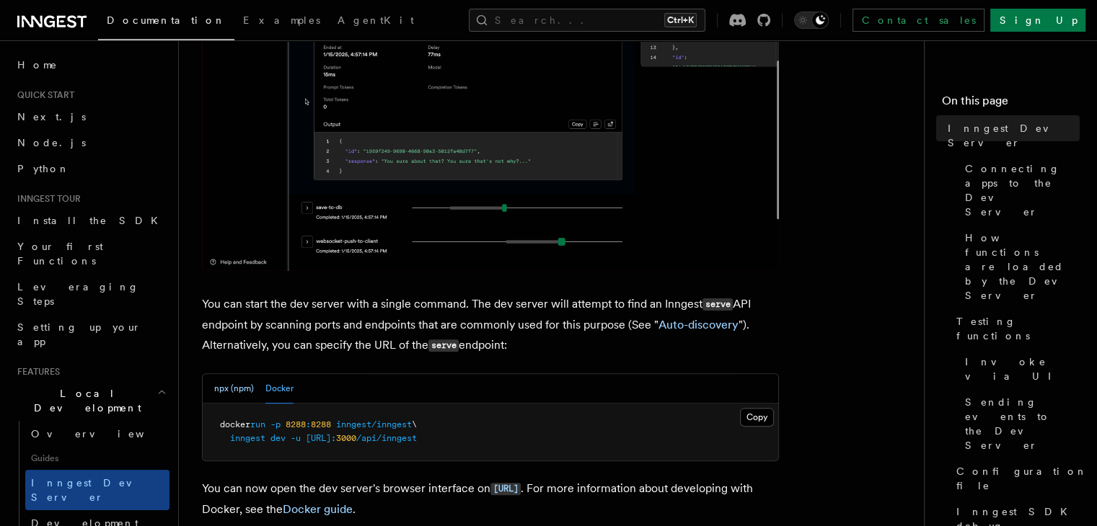
drag, startPoint x: 226, startPoint y: 385, endPoint x: 242, endPoint y: 391, distance: 17.8
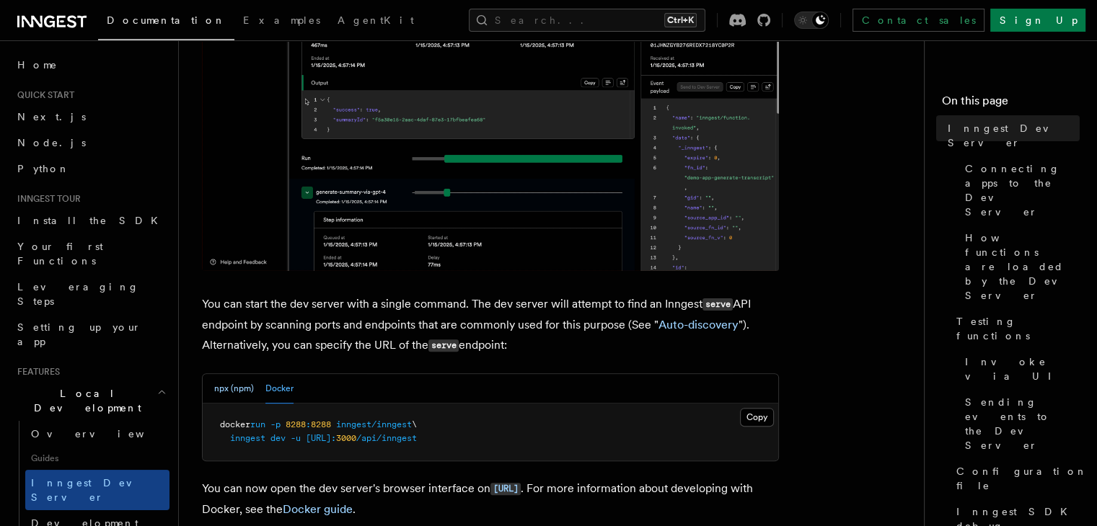
click at [226, 386] on button "npx (npm)" at bounding box center [234, 389] width 40 height 30
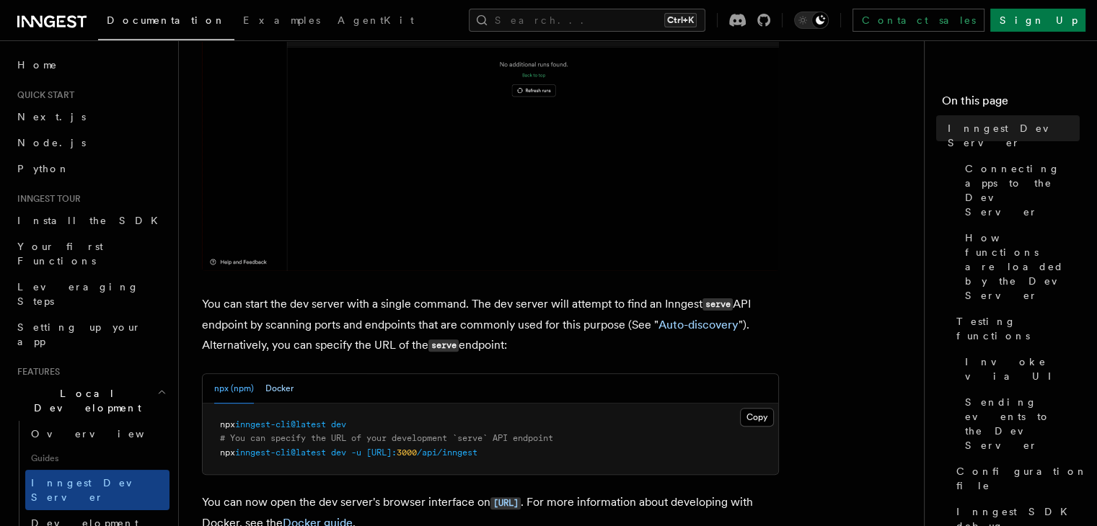
click at [277, 392] on button "Docker" at bounding box center [279, 389] width 28 height 30
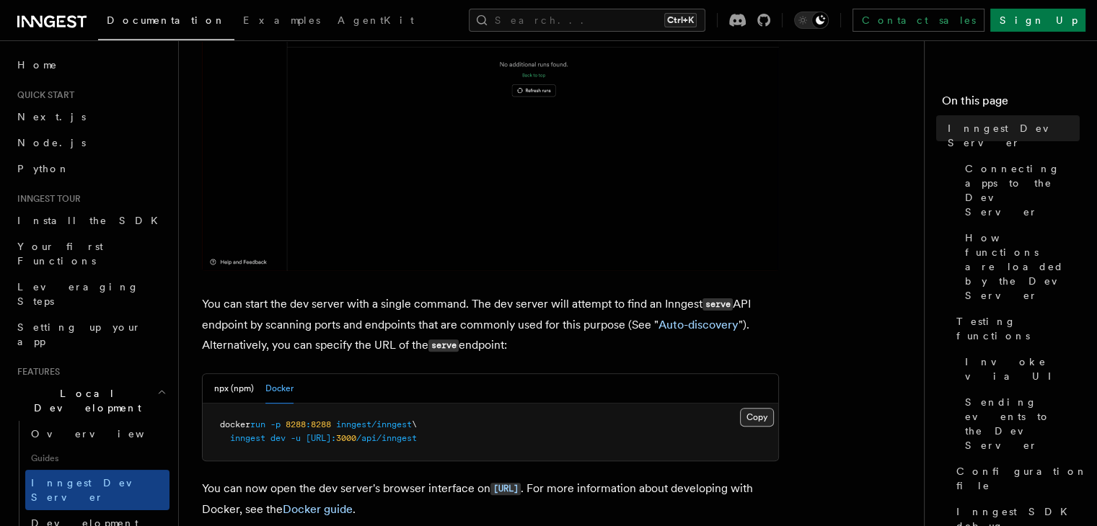
click at [746, 419] on button "Copy Copied" at bounding box center [757, 417] width 34 height 19
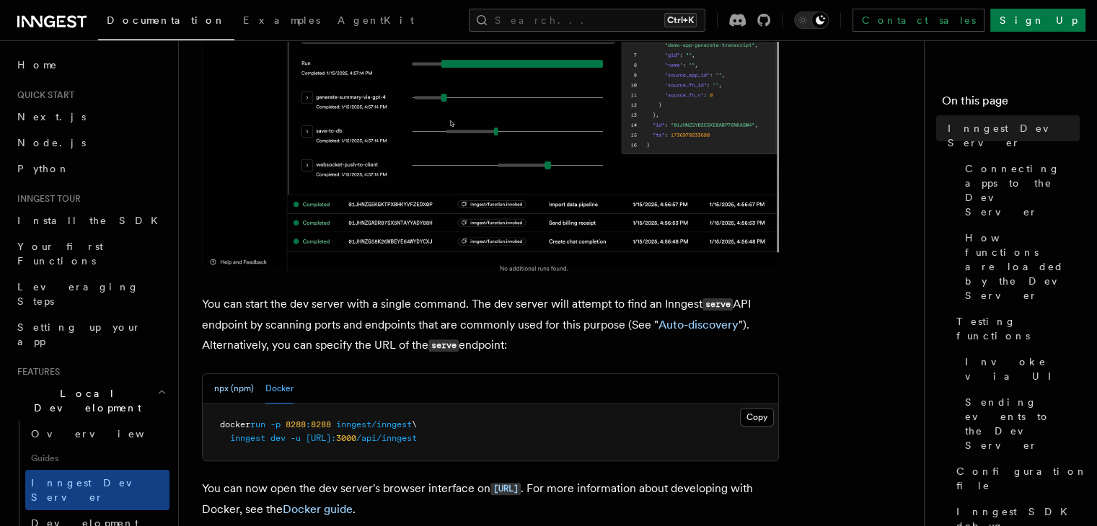
click at [215, 386] on button "npx (npm)" at bounding box center [234, 389] width 40 height 30
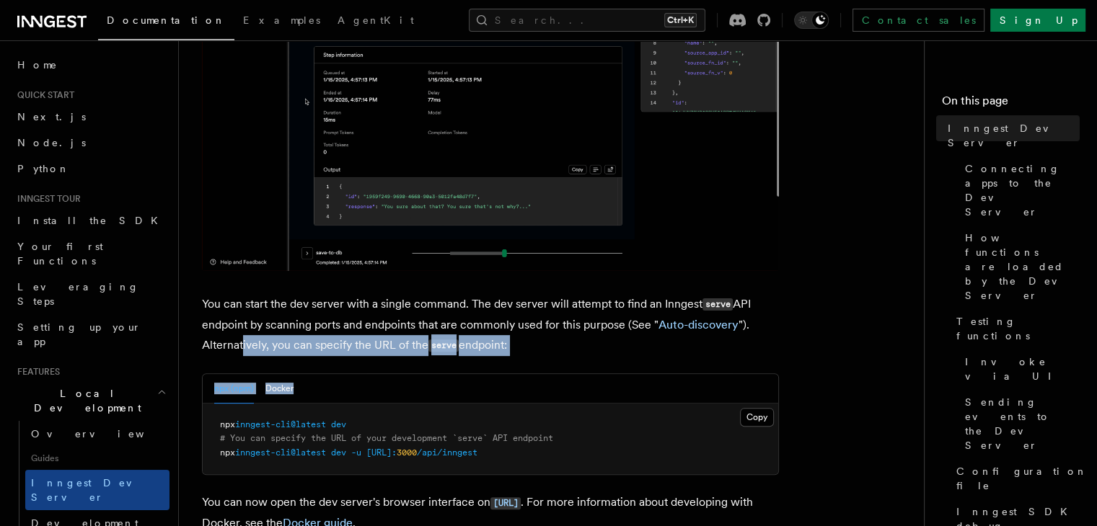
drag, startPoint x: 242, startPoint y: 349, endPoint x: 412, endPoint y: 363, distance: 170.7
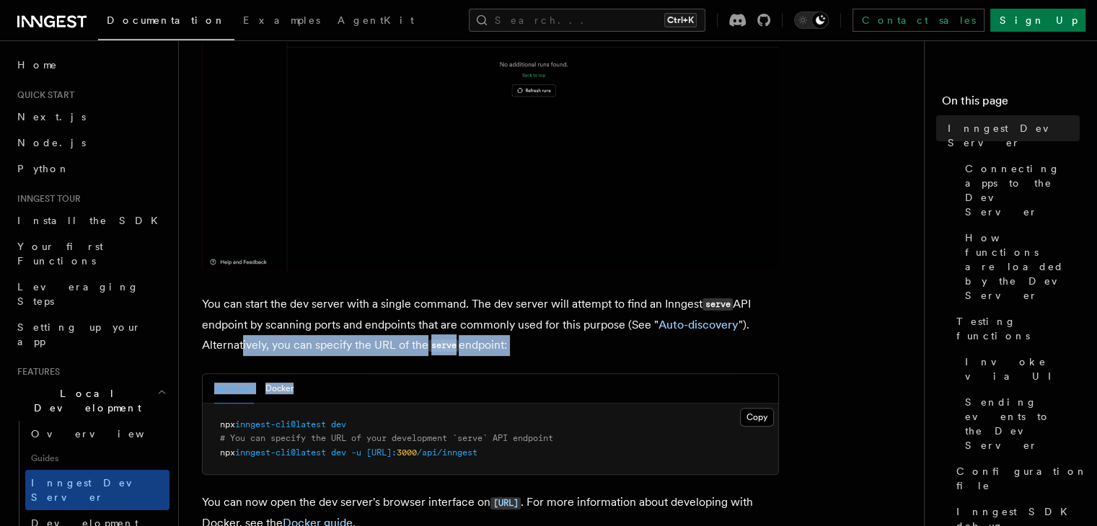
click at [439, 404] on div "npx (npm) Docker Copy Copied npx inngest-cli@latest dev # You can specify the U…" at bounding box center [490, 424] width 577 height 102
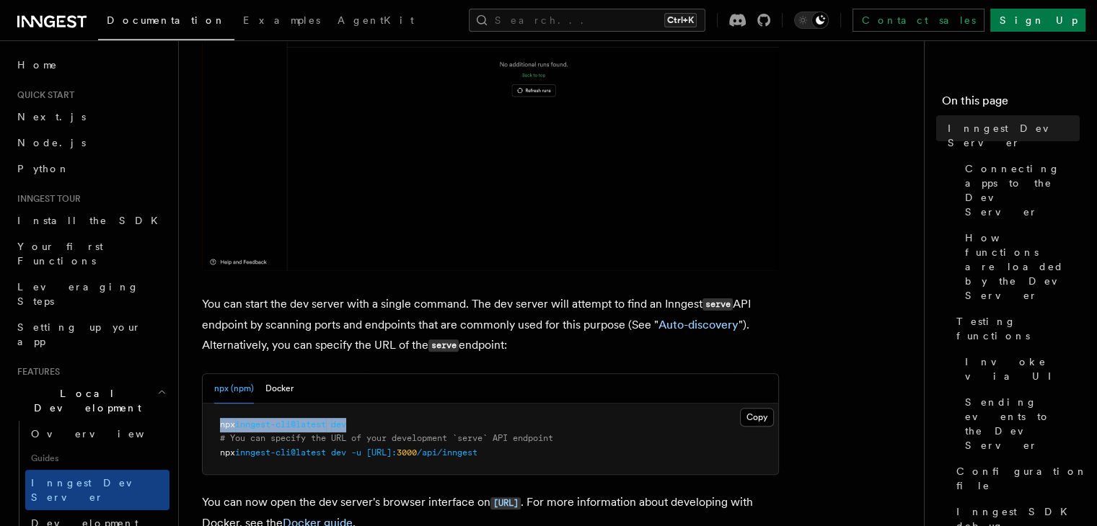
drag, startPoint x: 211, startPoint y: 428, endPoint x: 412, endPoint y: 428, distance: 201.1
click at [378, 428] on pre "npx inngest-cli@latest dev # You can specify the URL of your development `serve…" at bounding box center [490, 439] width 575 height 71
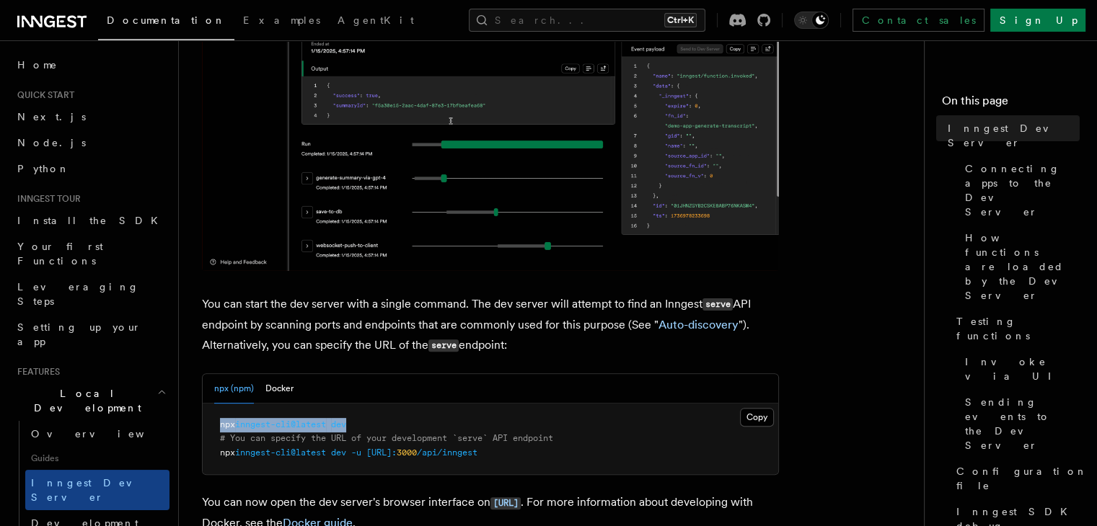
click at [474, 428] on pre "npx inngest-cli@latest dev # You can specify the URL of your development `serve…" at bounding box center [490, 439] width 575 height 71
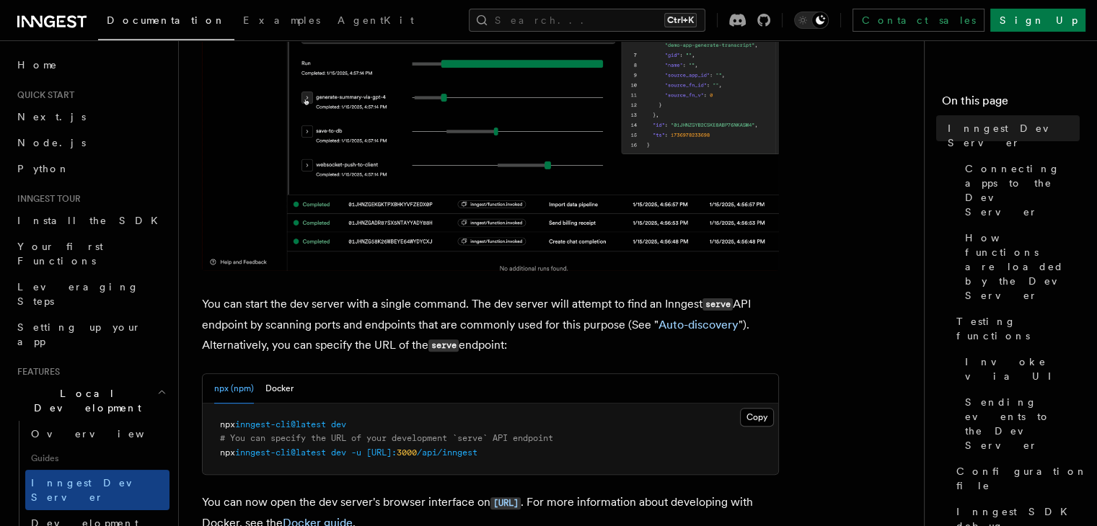
drag, startPoint x: 753, startPoint y: 416, endPoint x: 760, endPoint y: 402, distance: 16.1
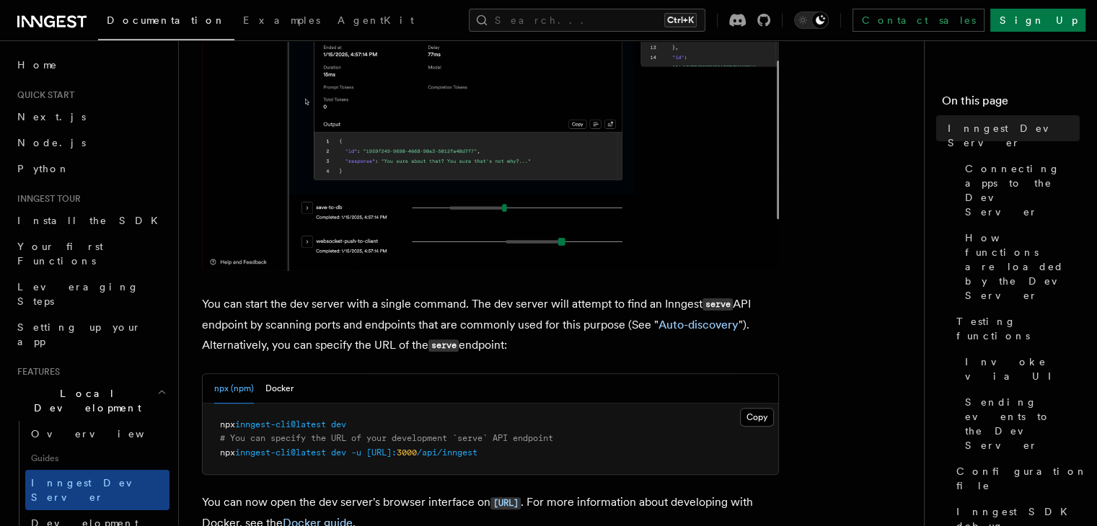
click at [756, 417] on button "Copy Copied" at bounding box center [757, 417] width 34 height 19
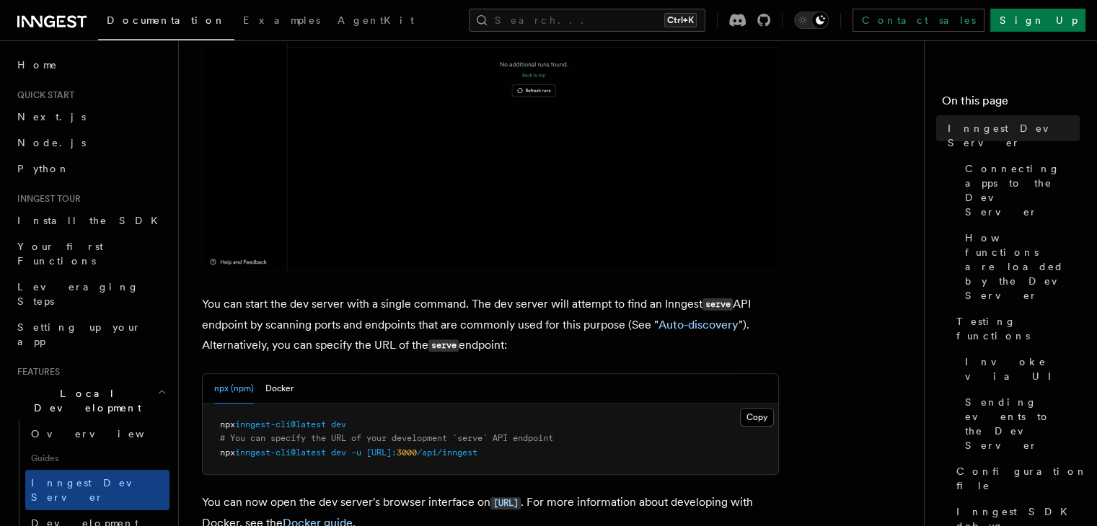
click at [292, 387] on div "npx (npm) Docker" at bounding box center [490, 389] width 575 height 30
click at [283, 397] on button "Docker" at bounding box center [279, 389] width 28 height 30
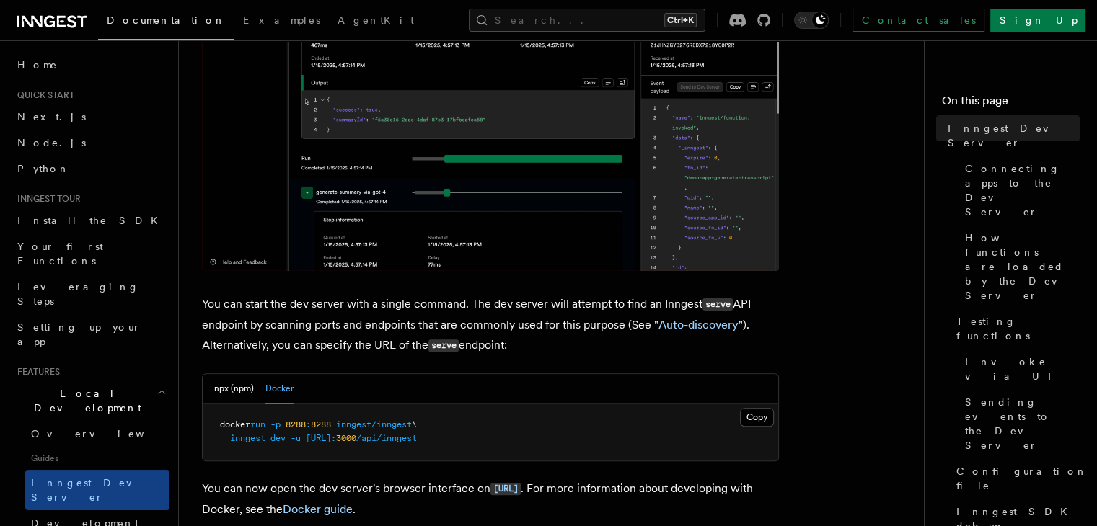
scroll to position [505, 0]
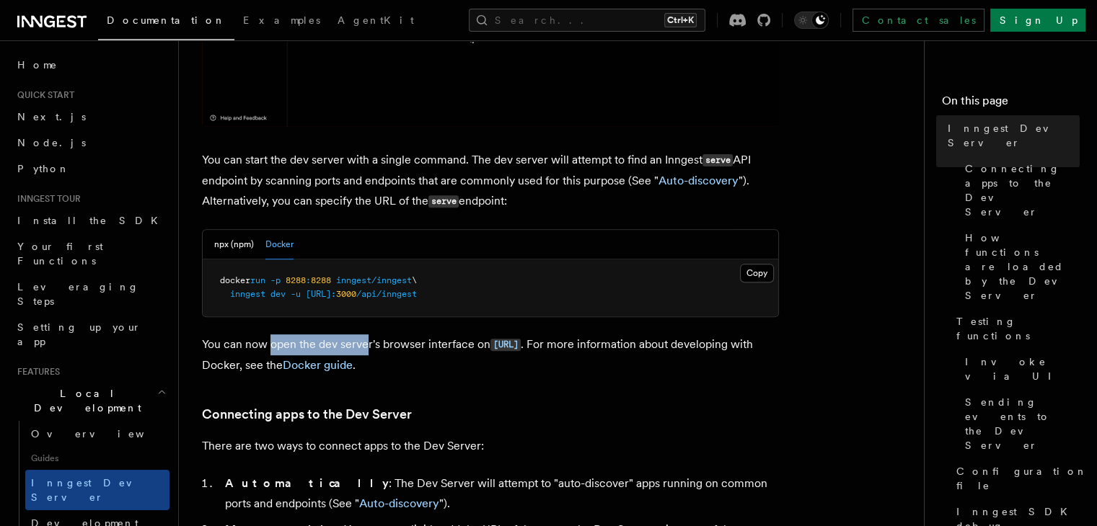
drag, startPoint x: 268, startPoint y: 353, endPoint x: 366, endPoint y: 351, distance: 98.1
click at [366, 351] on p "You can now open the dev server's browser interface on http://localhost:8288 . …" at bounding box center [490, 355] width 577 height 41
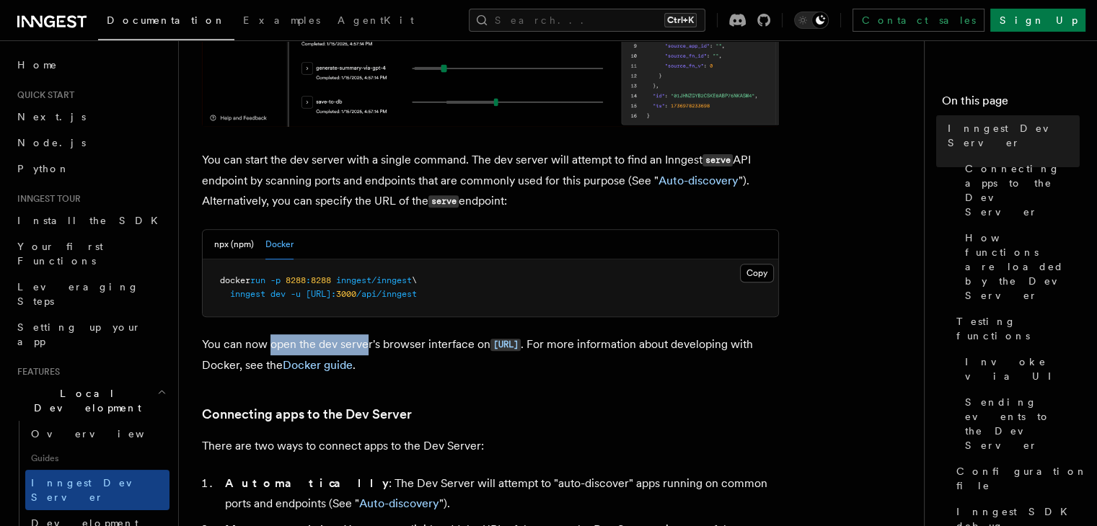
click at [368, 352] on p "You can now open the dev server's browser interface on http://localhost:8288 . …" at bounding box center [490, 355] width 577 height 41
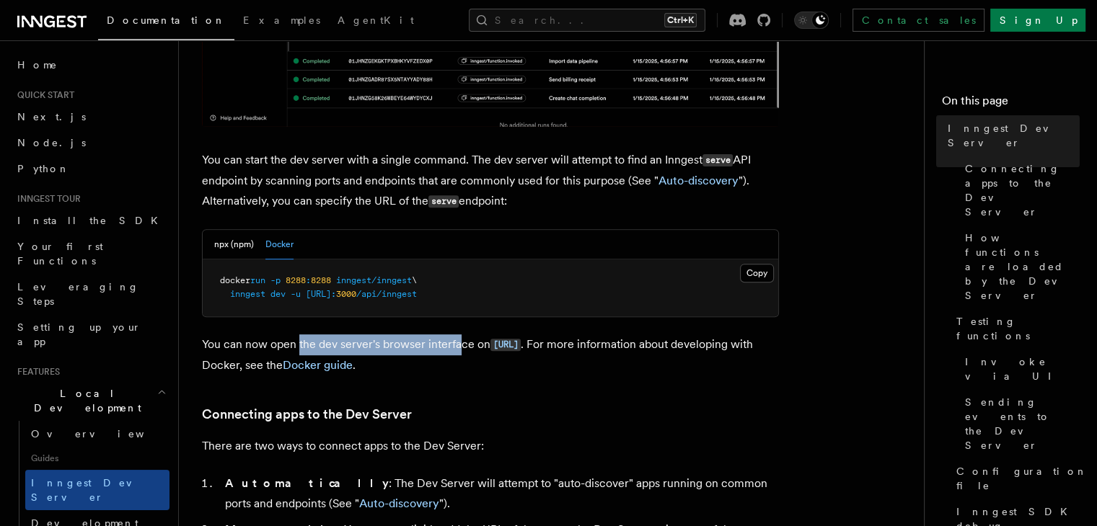
drag, startPoint x: 307, startPoint y: 348, endPoint x: 541, endPoint y: 370, distance: 235.3
click at [475, 349] on p "You can now open the dev server's browser interface on http://localhost:8288 . …" at bounding box center [490, 355] width 577 height 41
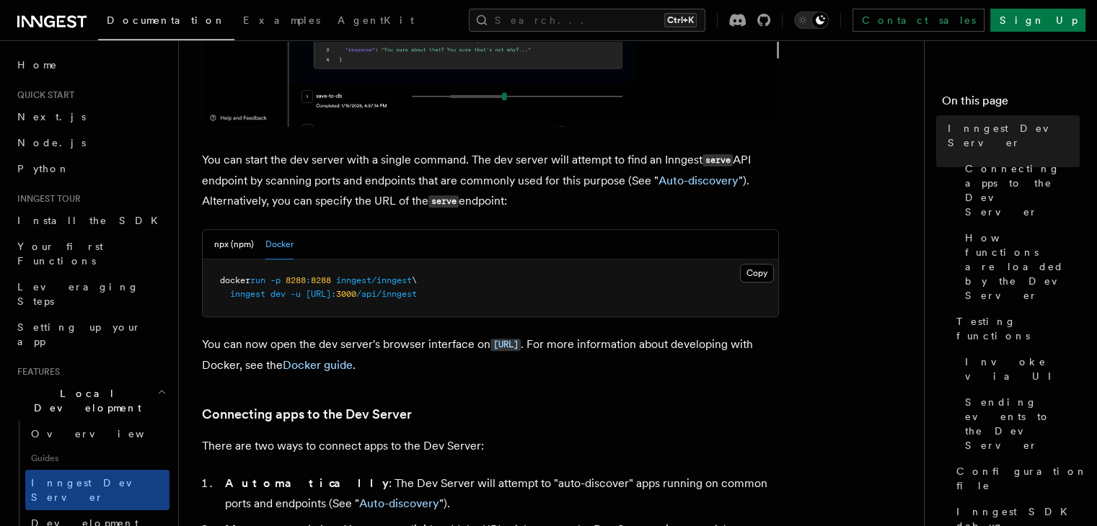
click at [573, 419] on h3 "Connecting apps to the Dev Server" at bounding box center [490, 414] width 577 height 20
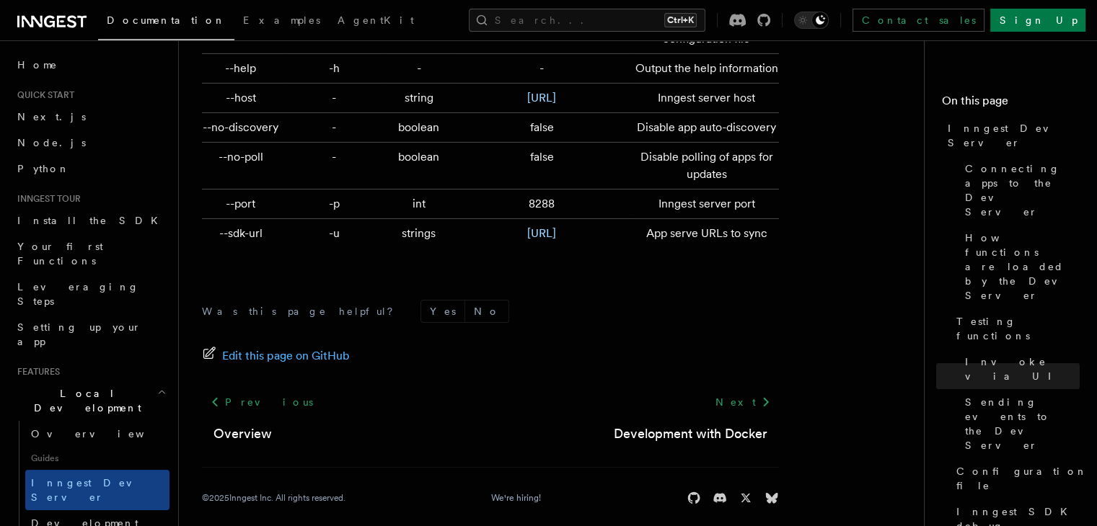
scroll to position [4929, 0]
